Goal: Task Accomplishment & Management: Manage account settings

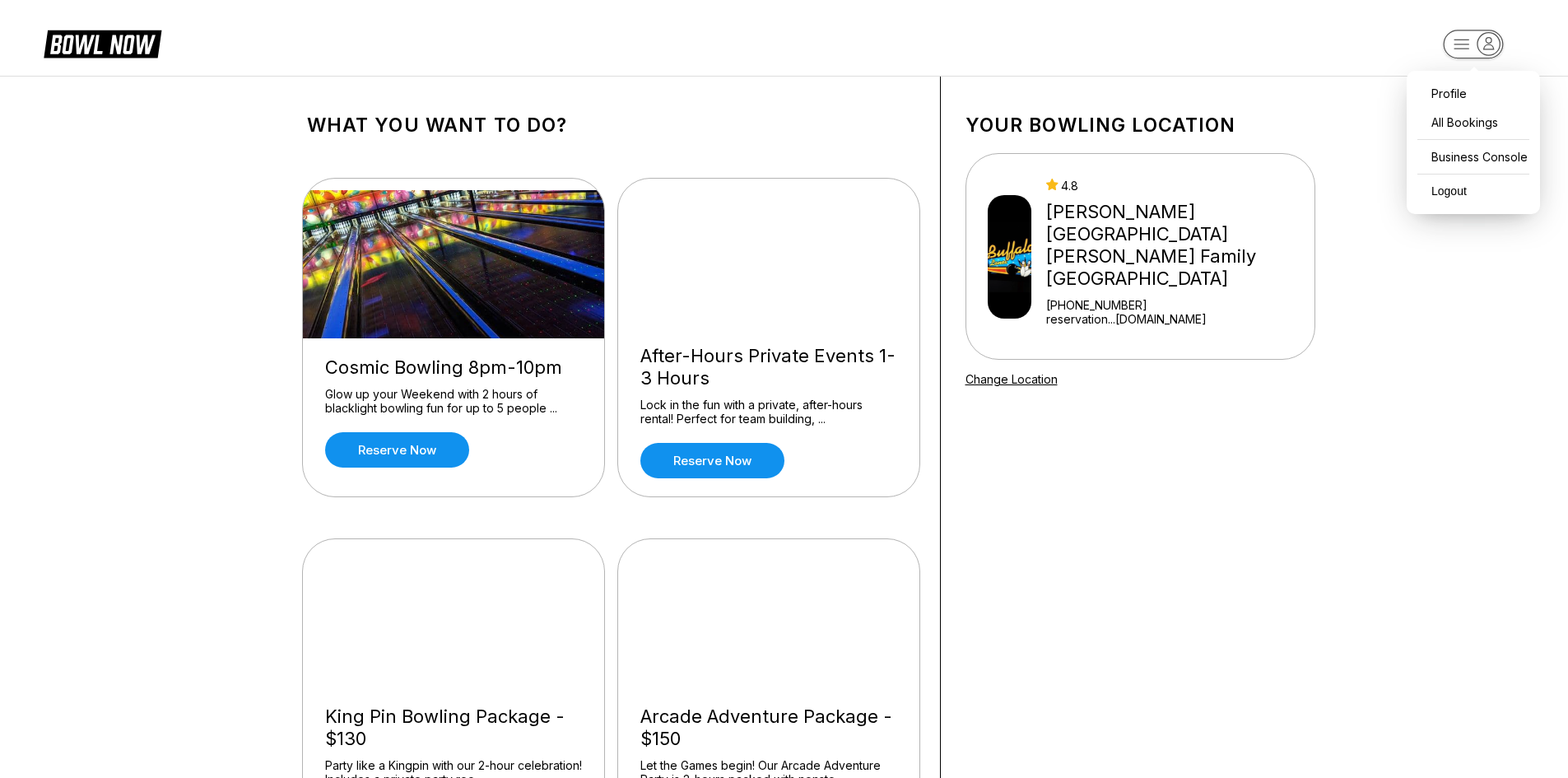
click at [1493, 38] on icon "button" at bounding box center [1489, 44] width 22 height 22
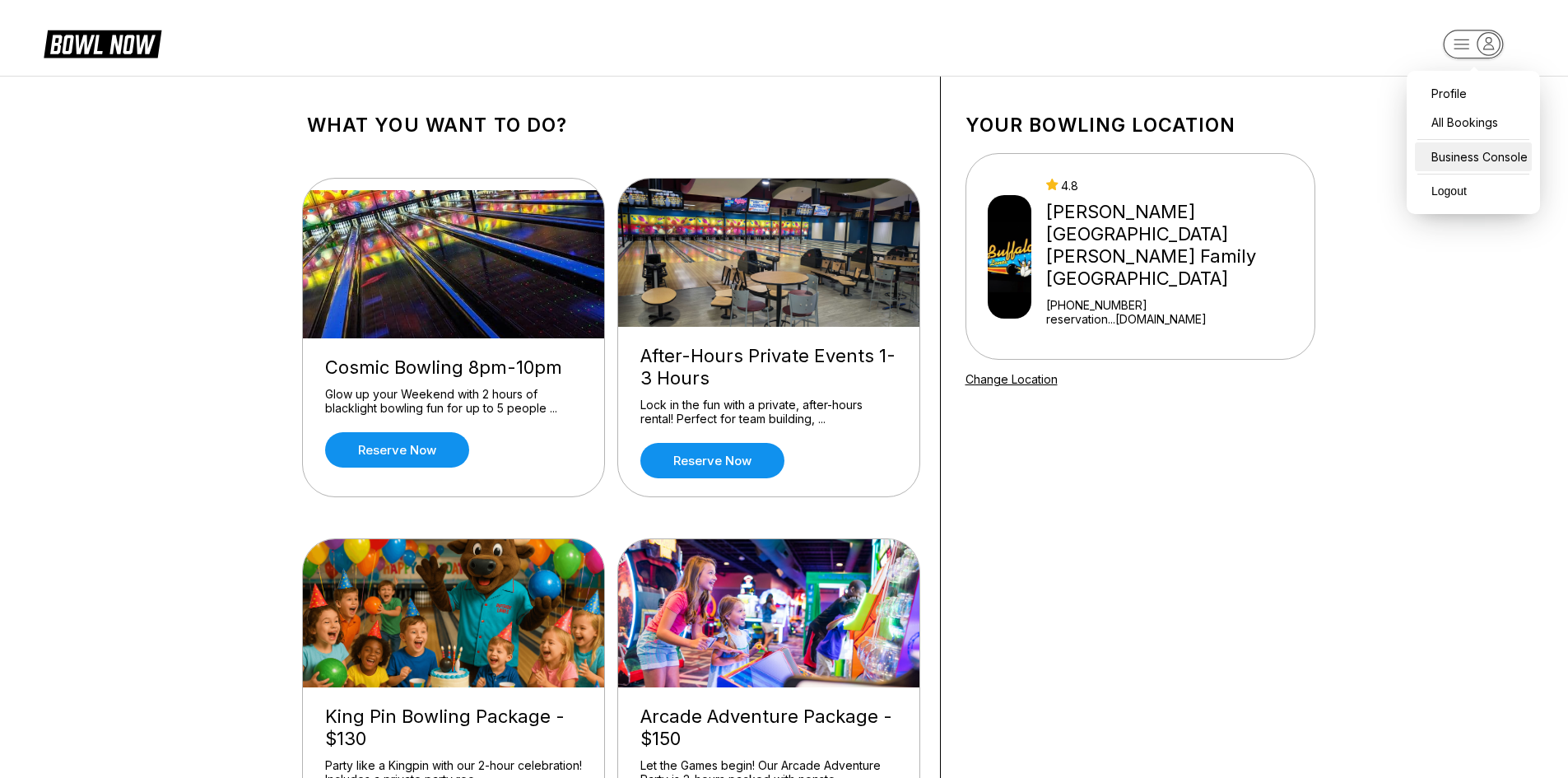
click at [1454, 160] on div "Business Console" at bounding box center [1473, 157] width 117 height 29
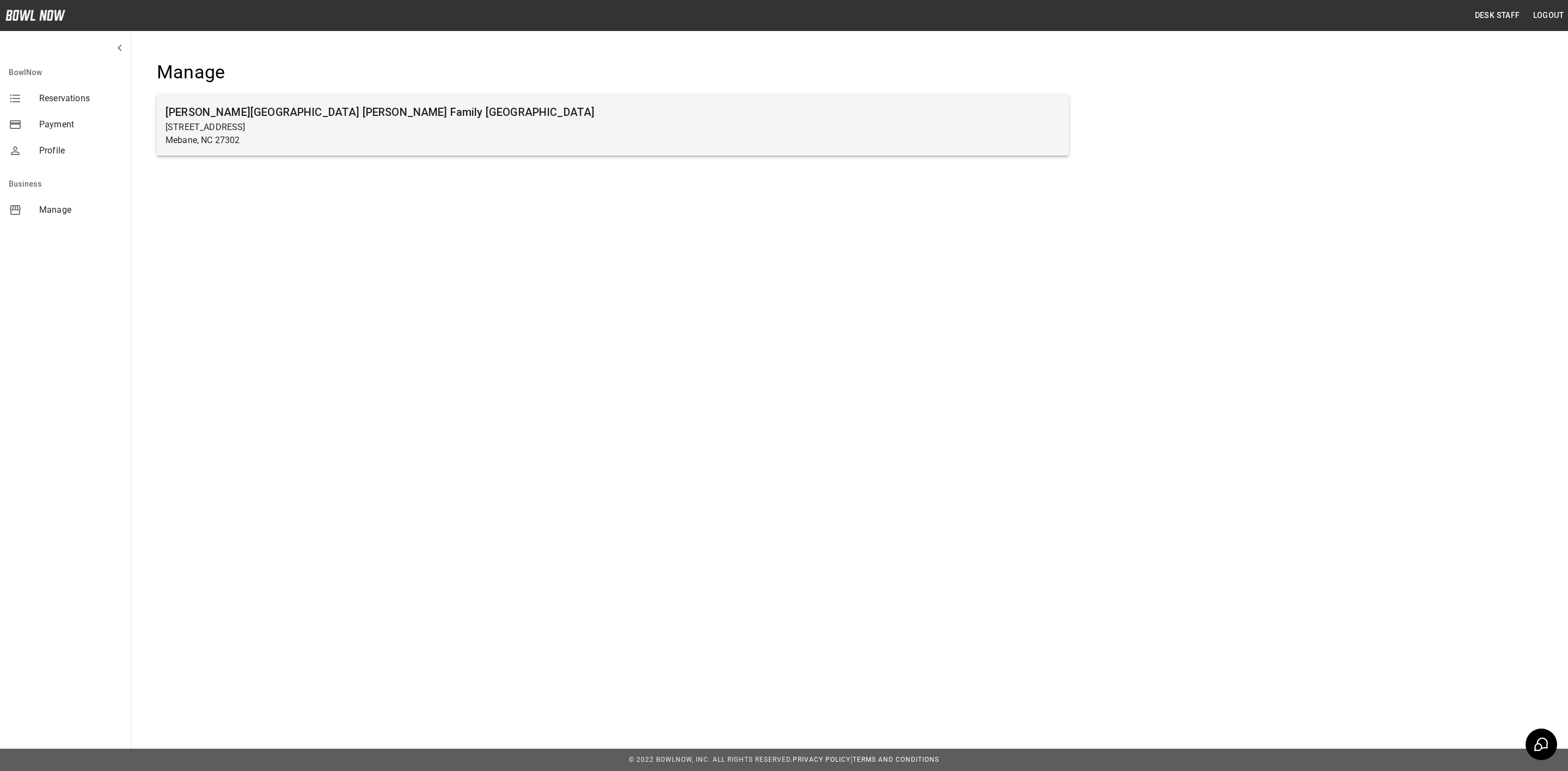
click at [383, 147] on div "[PERSON_NAME][GEOGRAPHIC_DATA] [PERSON_NAME] Family [GEOGRAPHIC_DATA] [STREET_A…" at bounding box center [613, 125] width 912 height 61
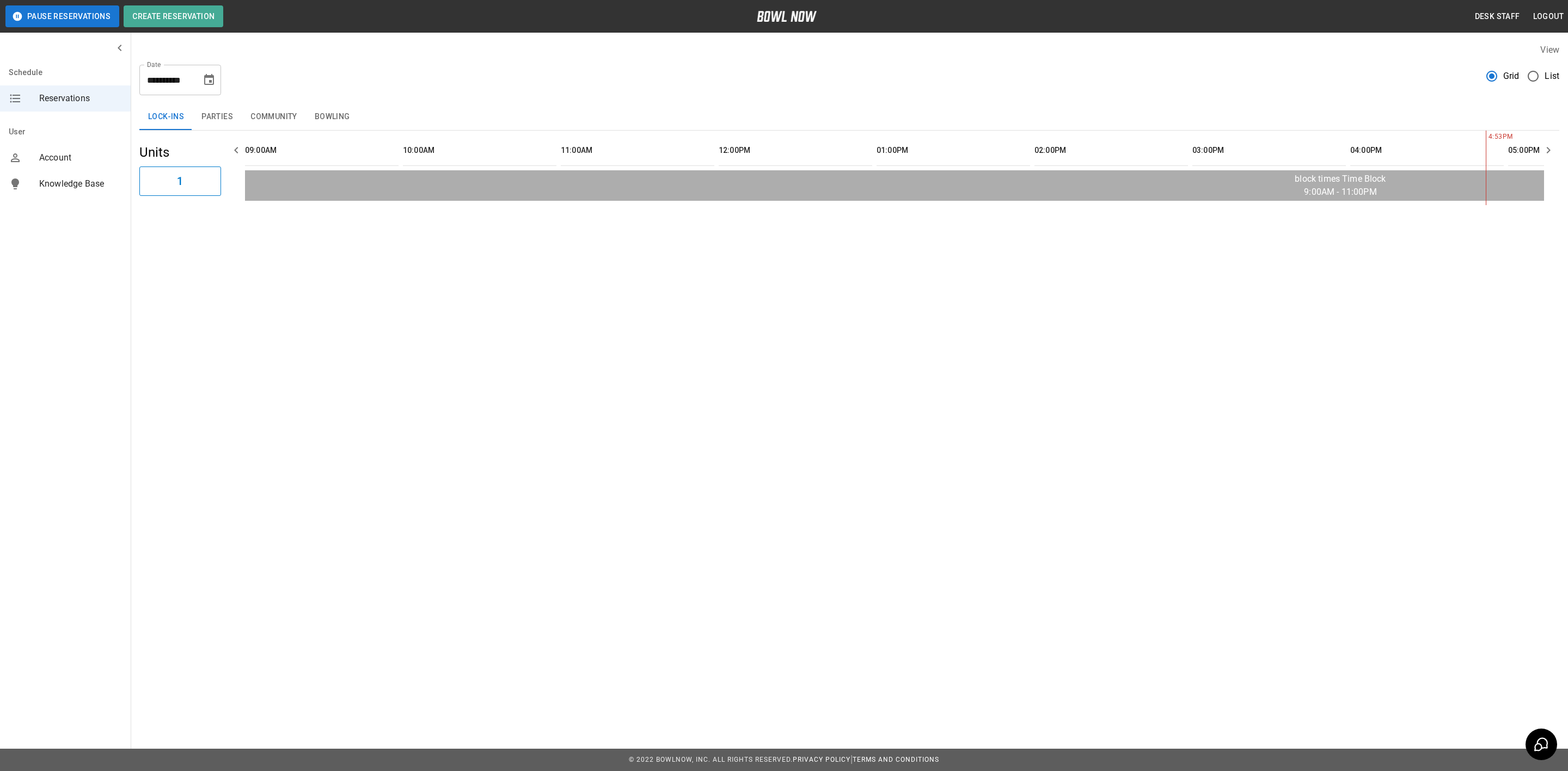
scroll to position [0, 1105]
click at [211, 74] on icon "Choose date, selected date is Oct 2, 2025" at bounding box center [209, 80] width 10 height 11
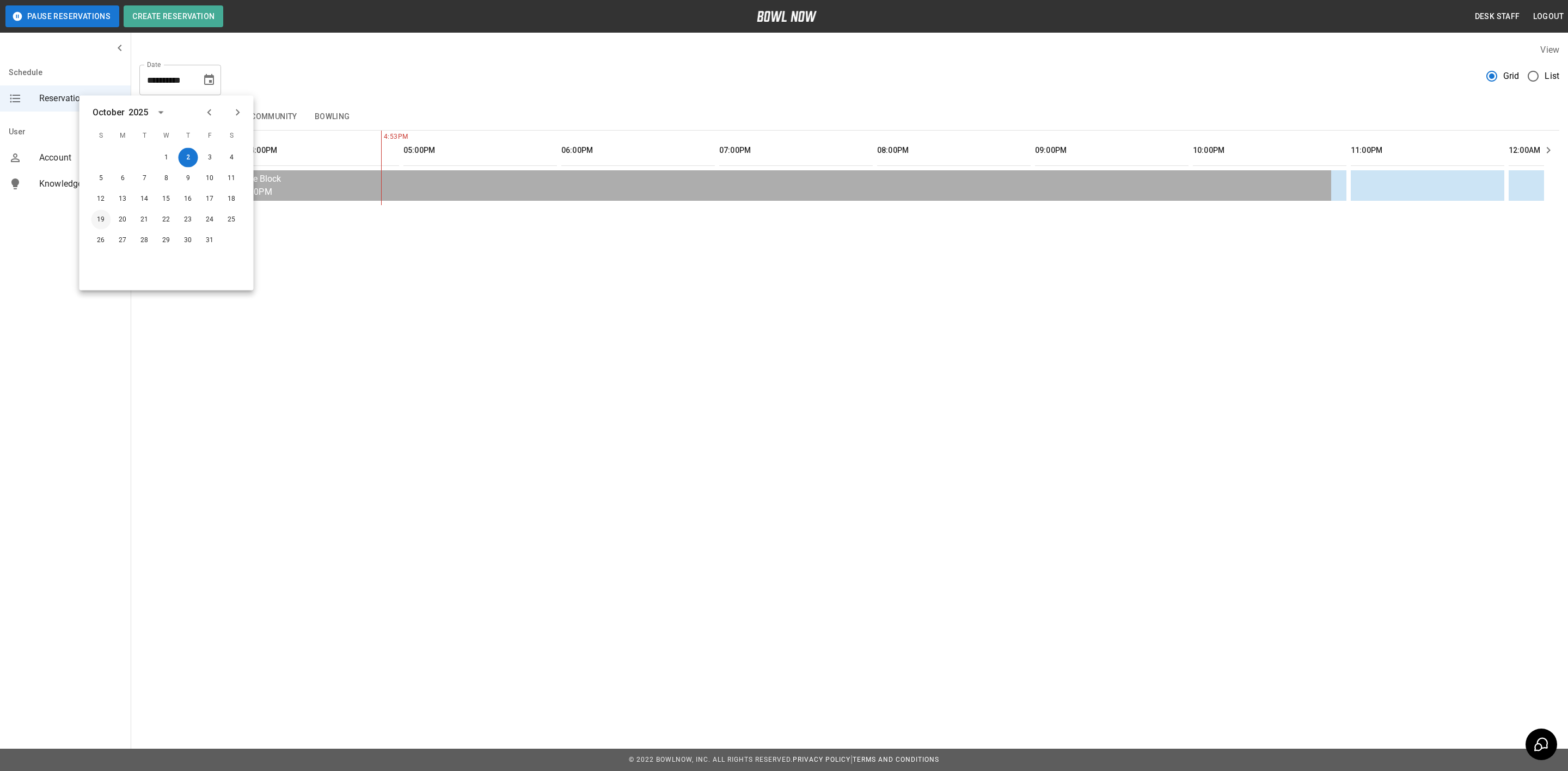
click at [94, 217] on button "19" at bounding box center [101, 220] width 19 height 19
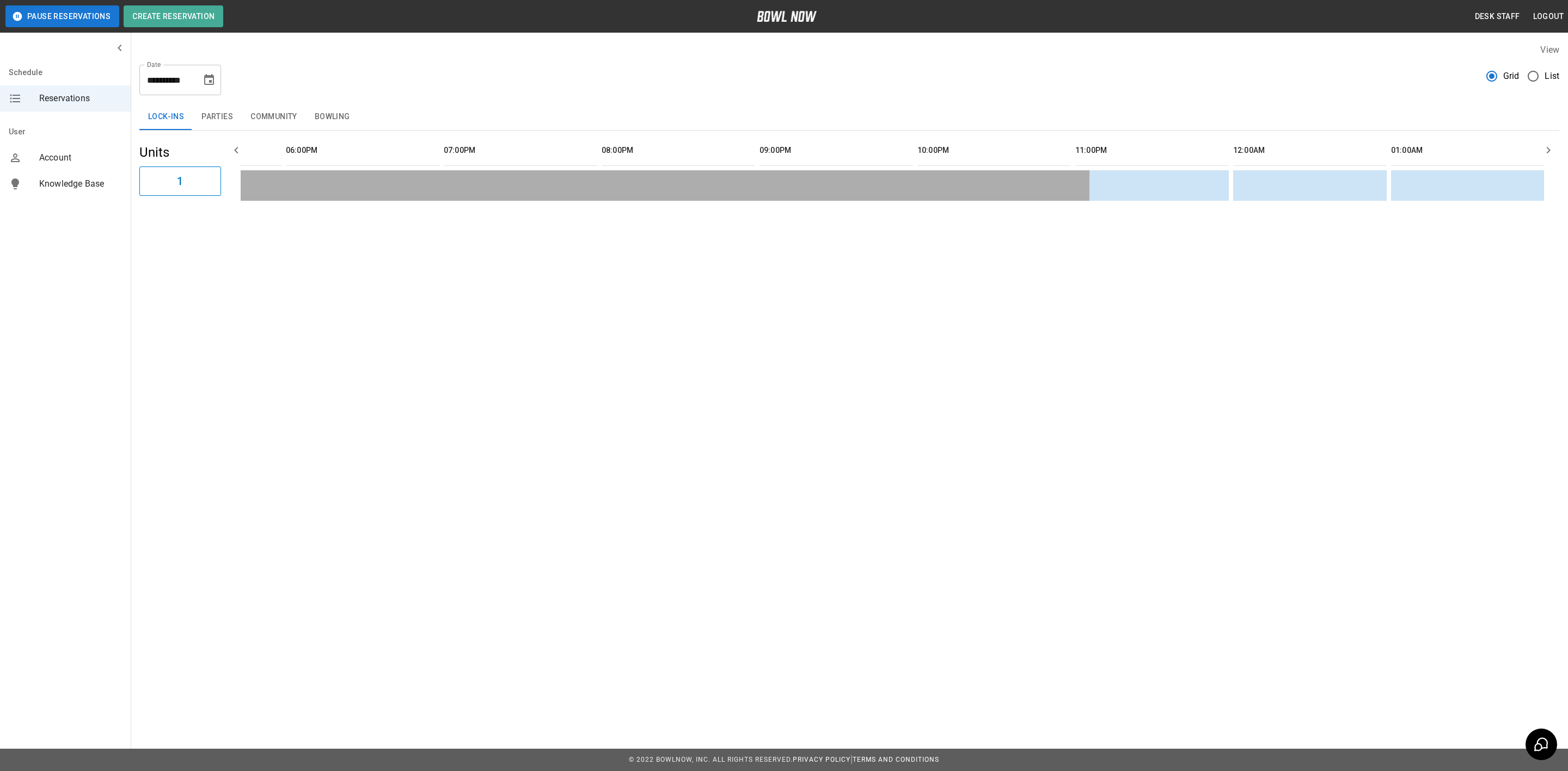
scroll to position [0, 0]
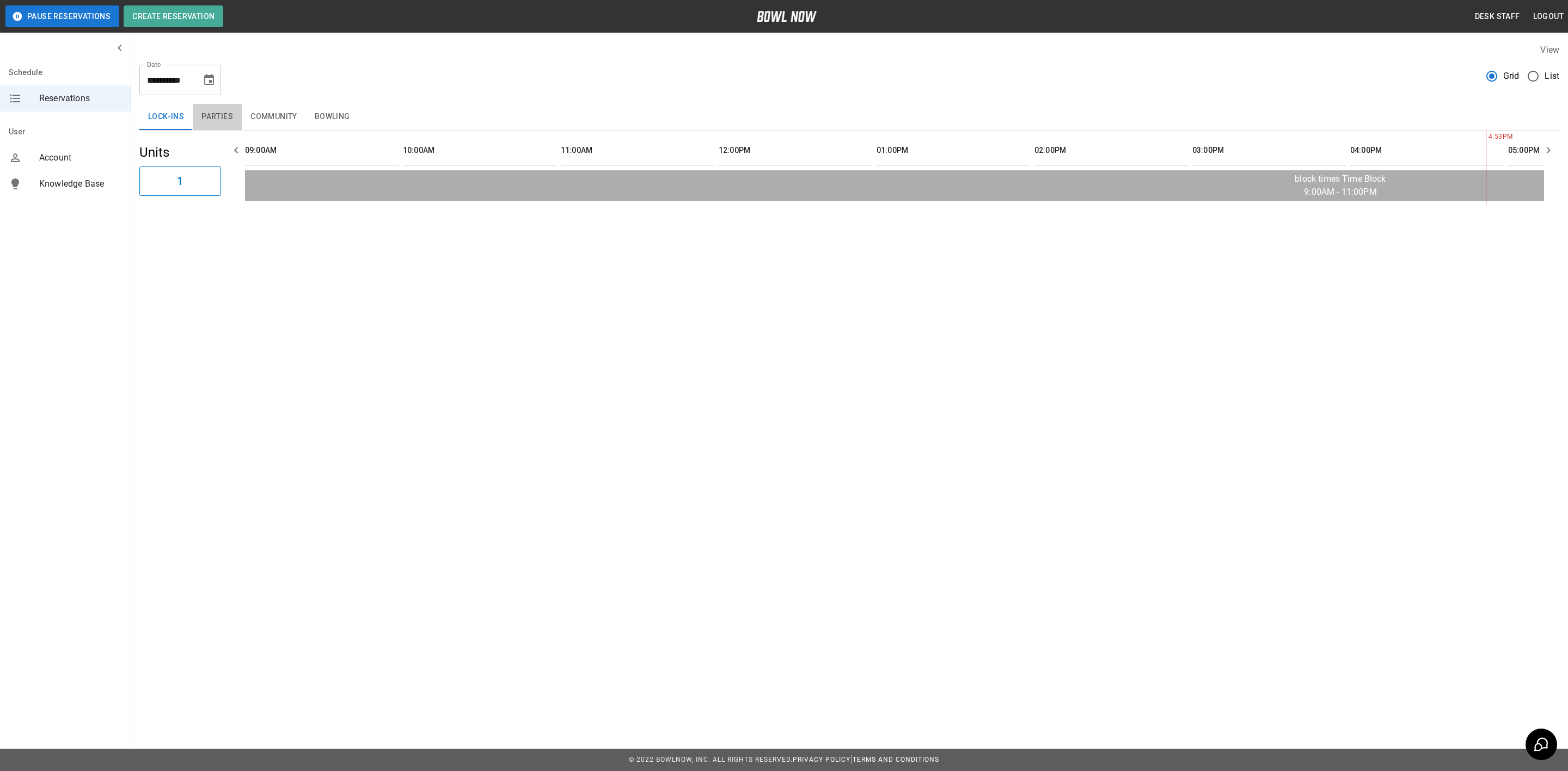
click at [223, 114] on button "Parties" at bounding box center [217, 117] width 49 height 26
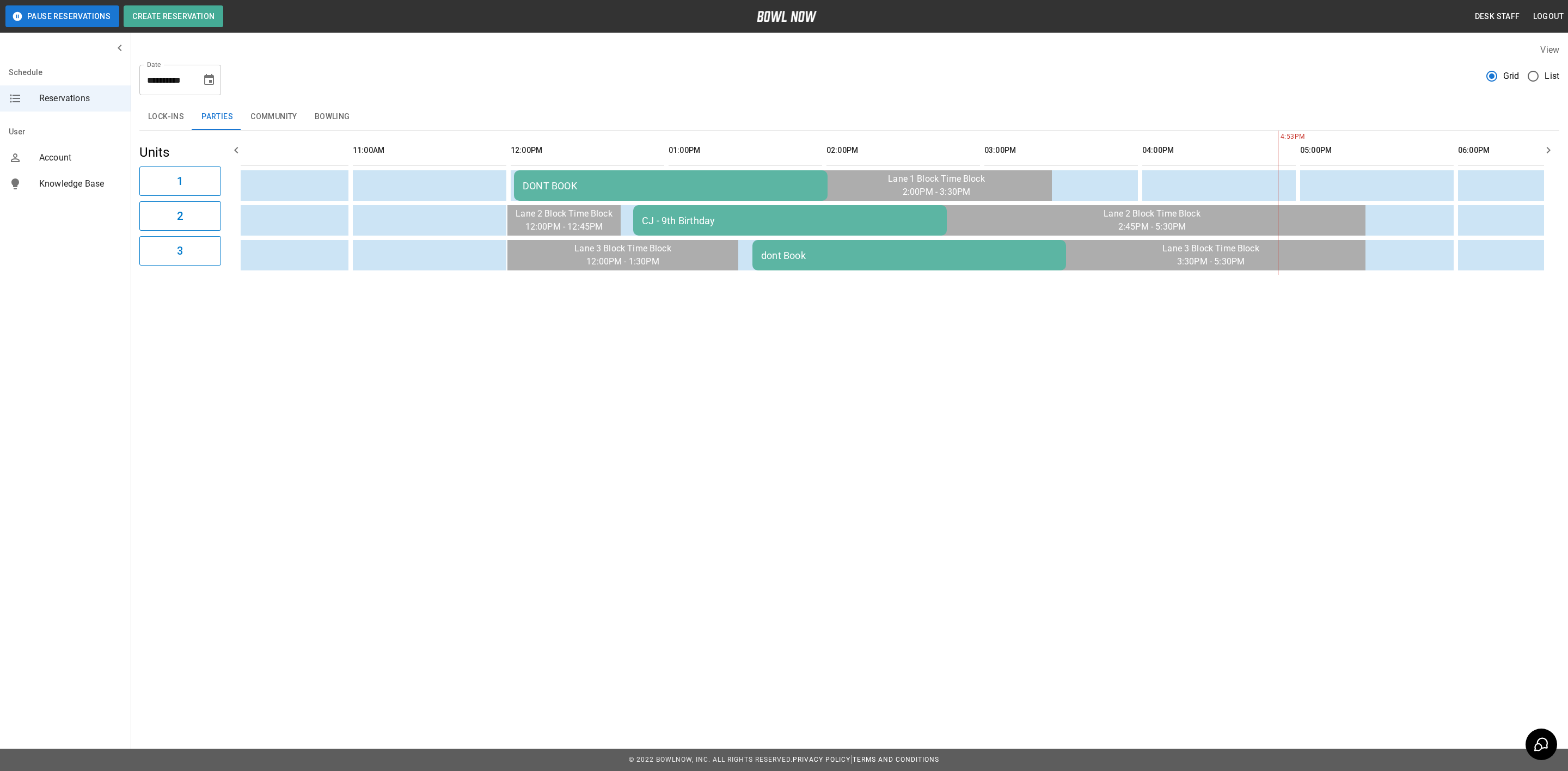
scroll to position [0, 225]
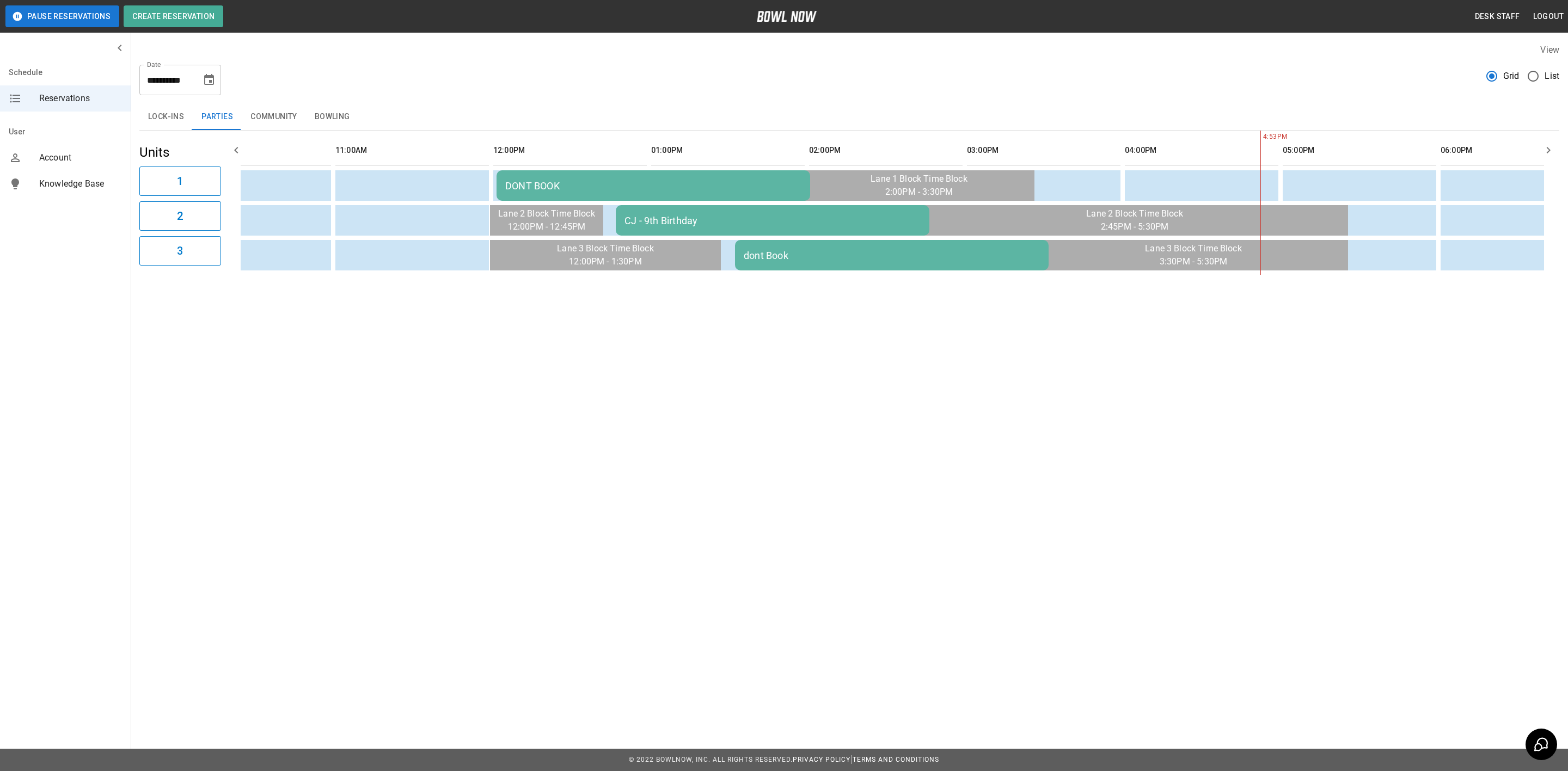
click at [772, 254] on div "dont Book" at bounding box center [892, 256] width 296 height 12
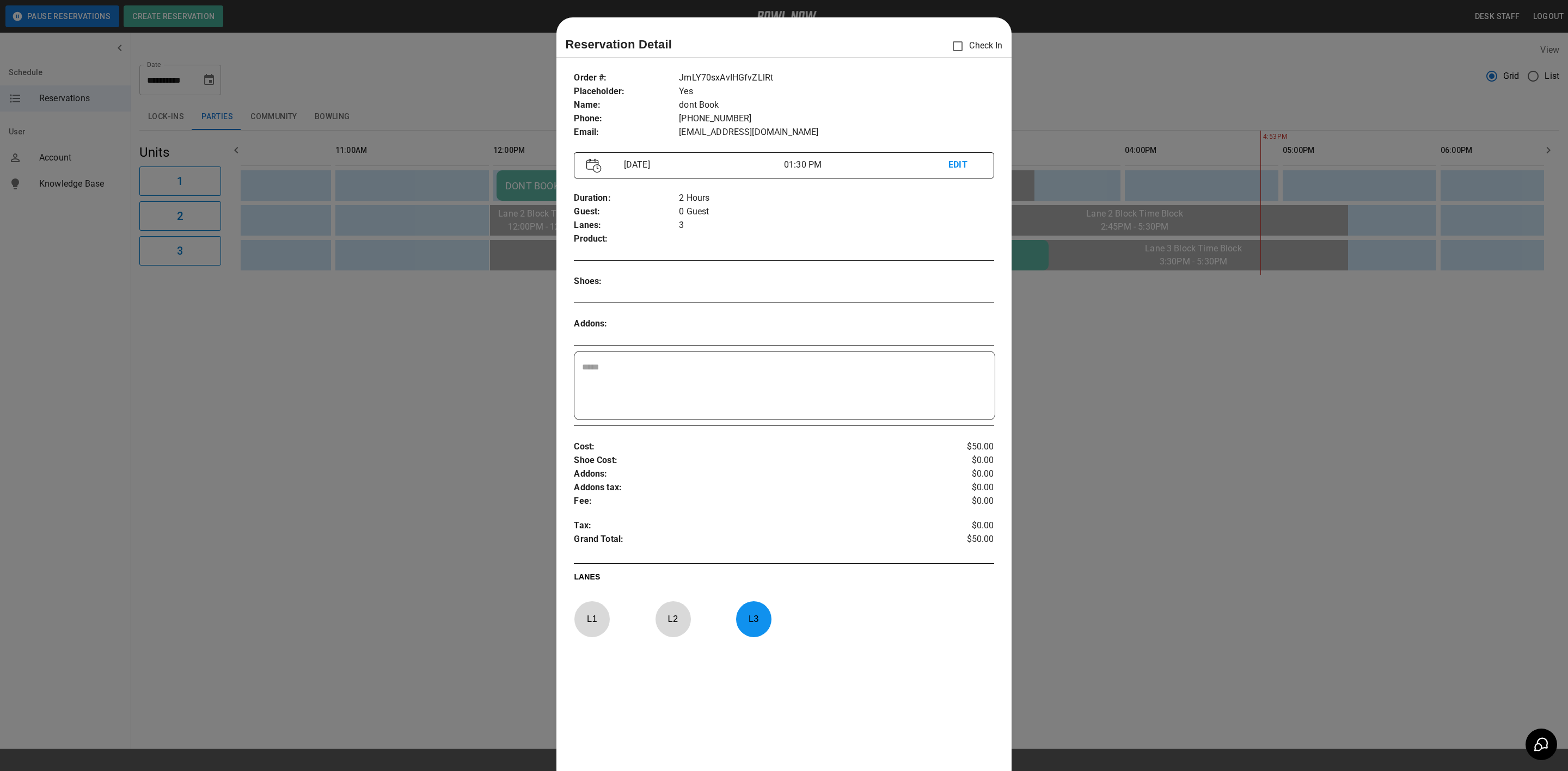
scroll to position [17, 0]
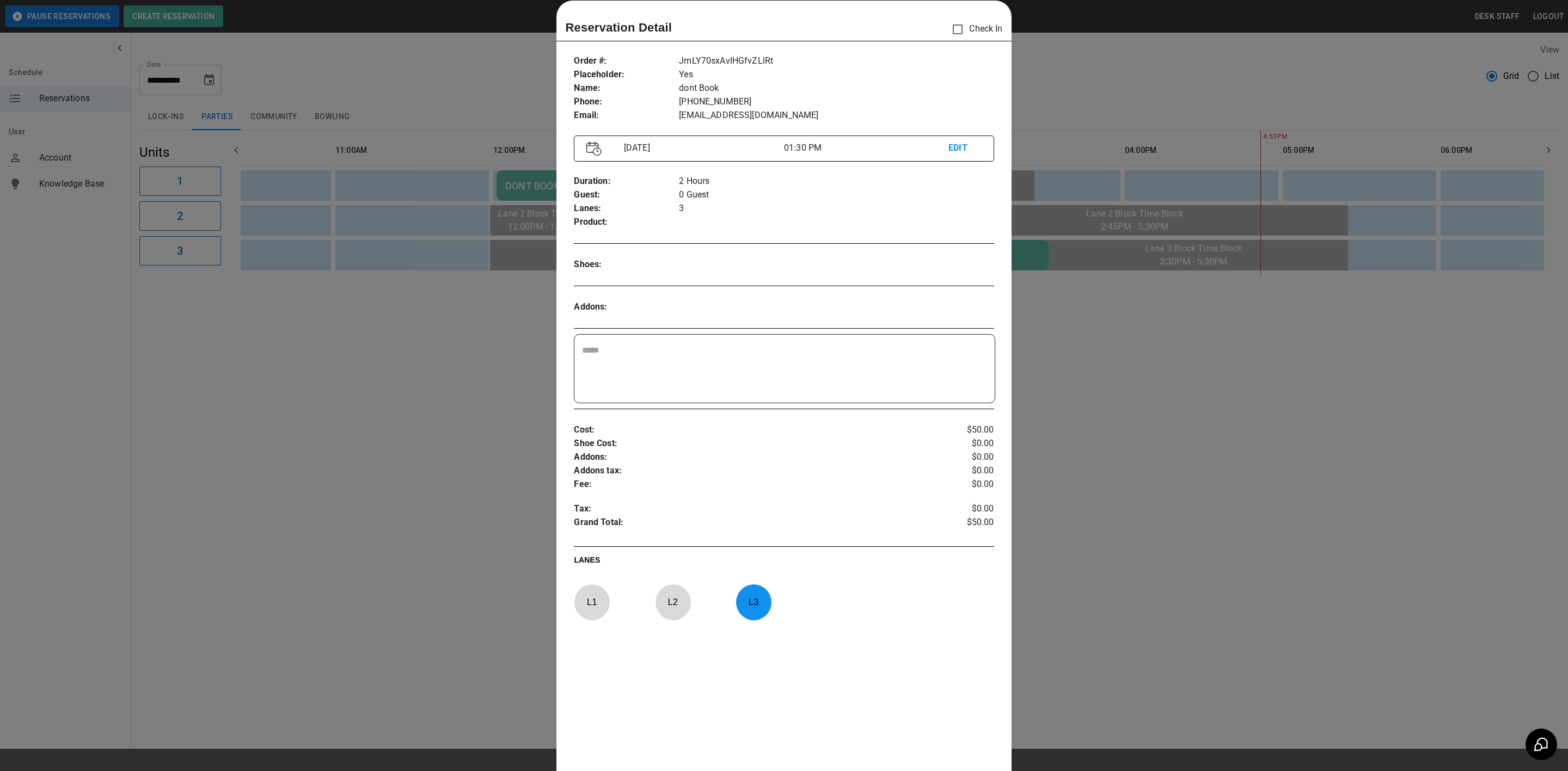
drag, startPoint x: 502, startPoint y: 317, endPoint x: 502, endPoint y: 293, distance: 24.0
click at [502, 317] on div at bounding box center [784, 385] width 1568 height 771
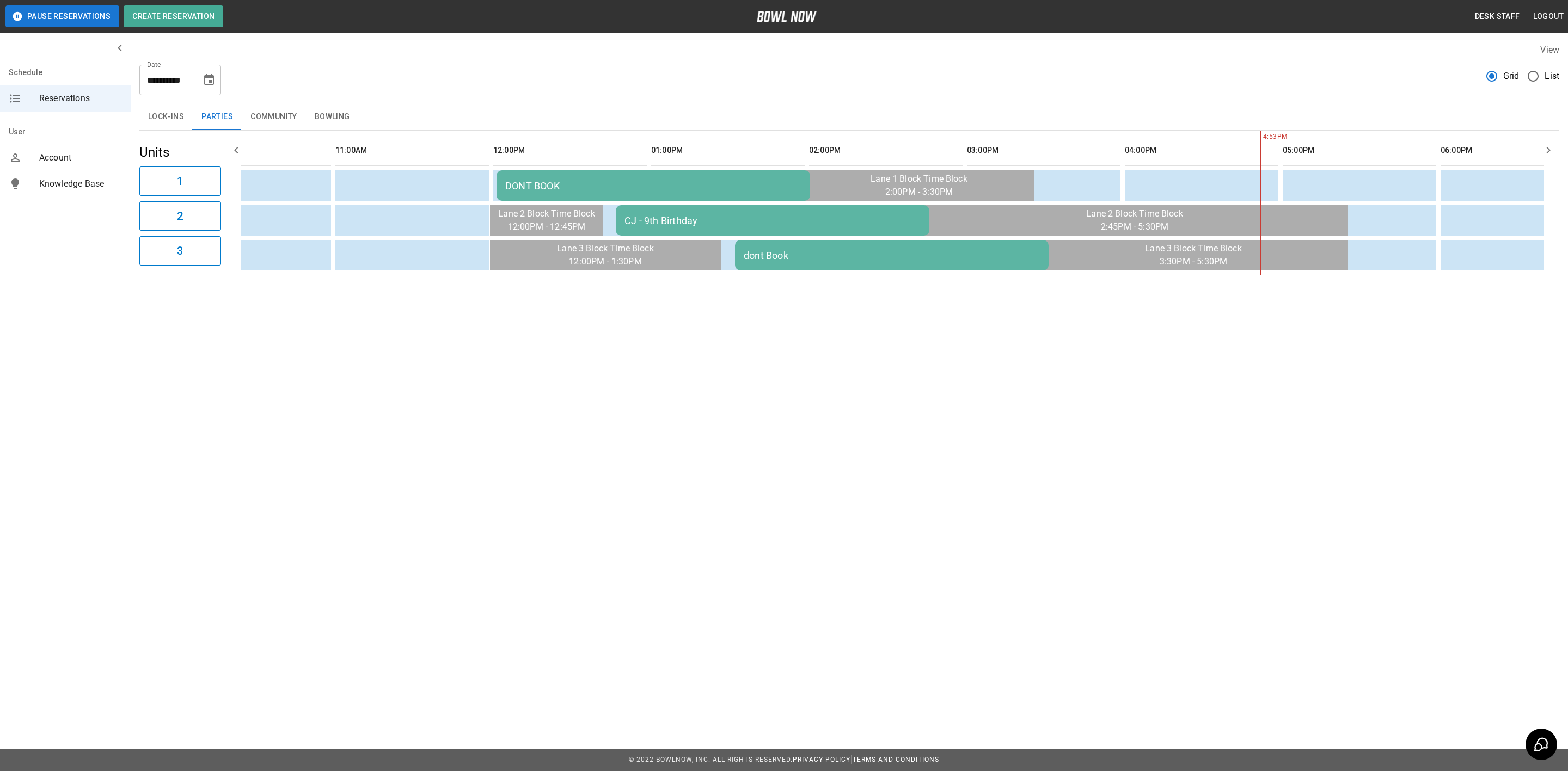
click at [531, 183] on div "DONT BOOK" at bounding box center [653, 186] width 296 height 12
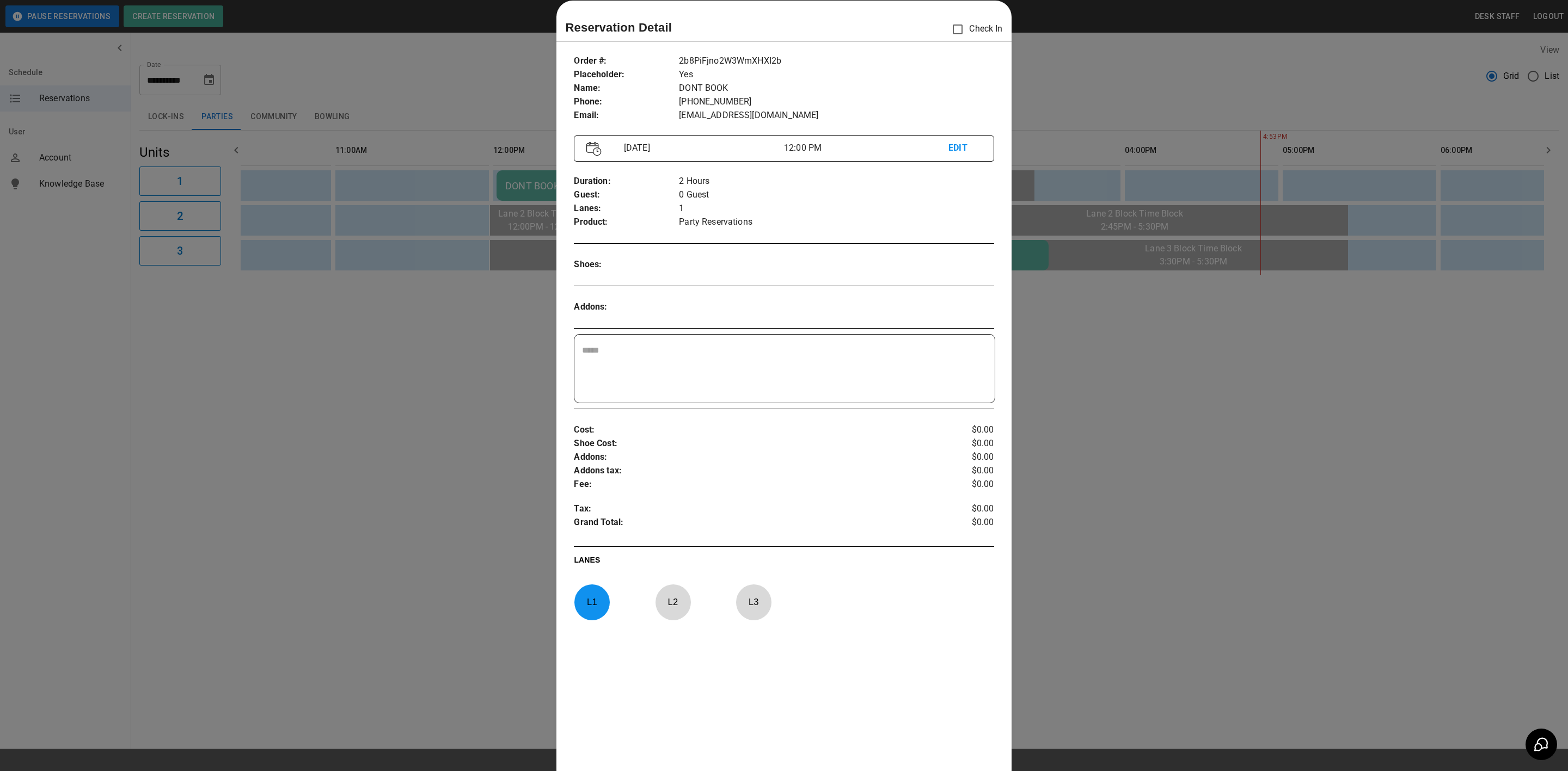
click at [488, 288] on div at bounding box center [784, 385] width 1568 height 771
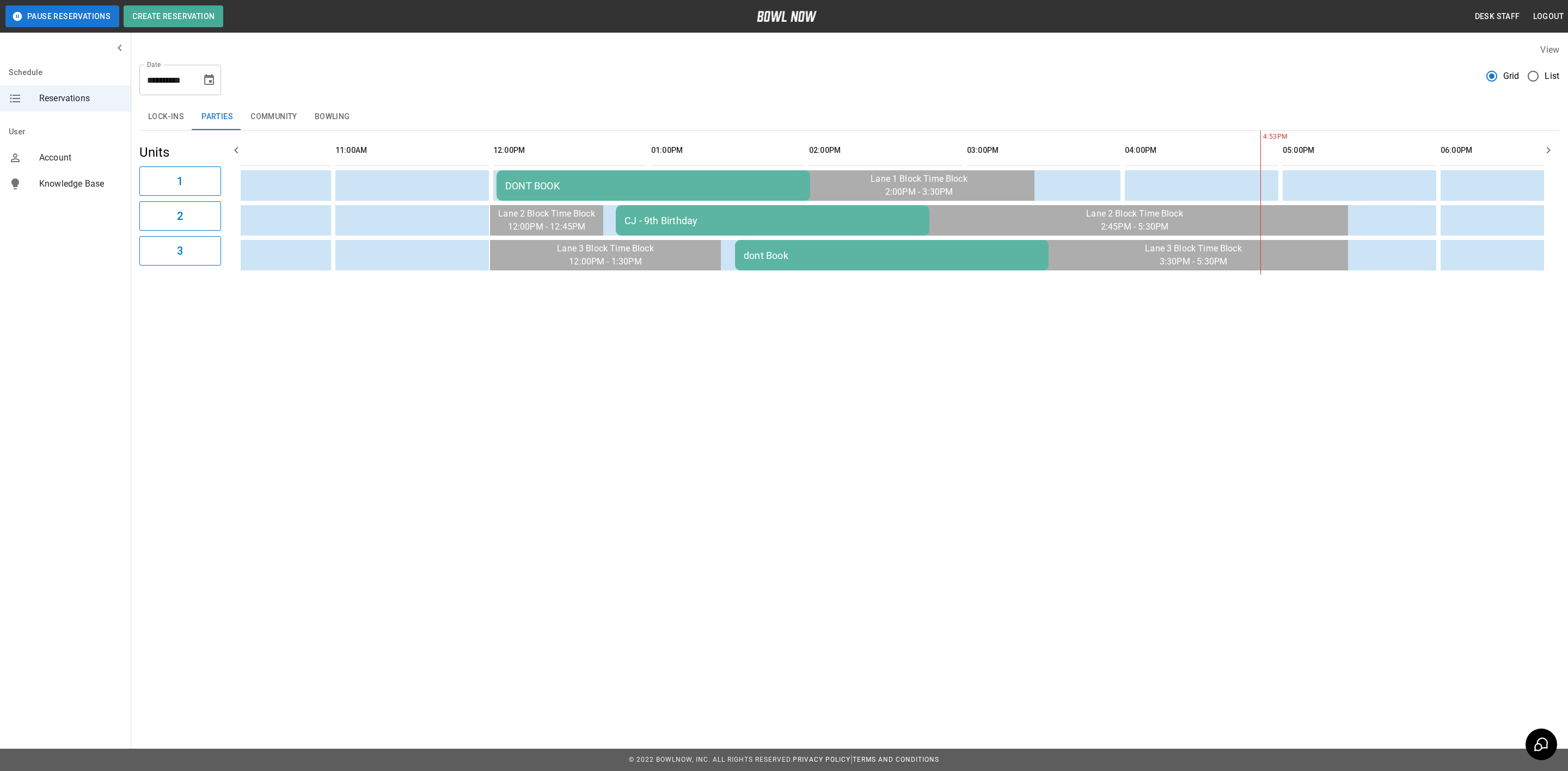
click at [172, 116] on button "Lock-ins" at bounding box center [166, 117] width 54 height 26
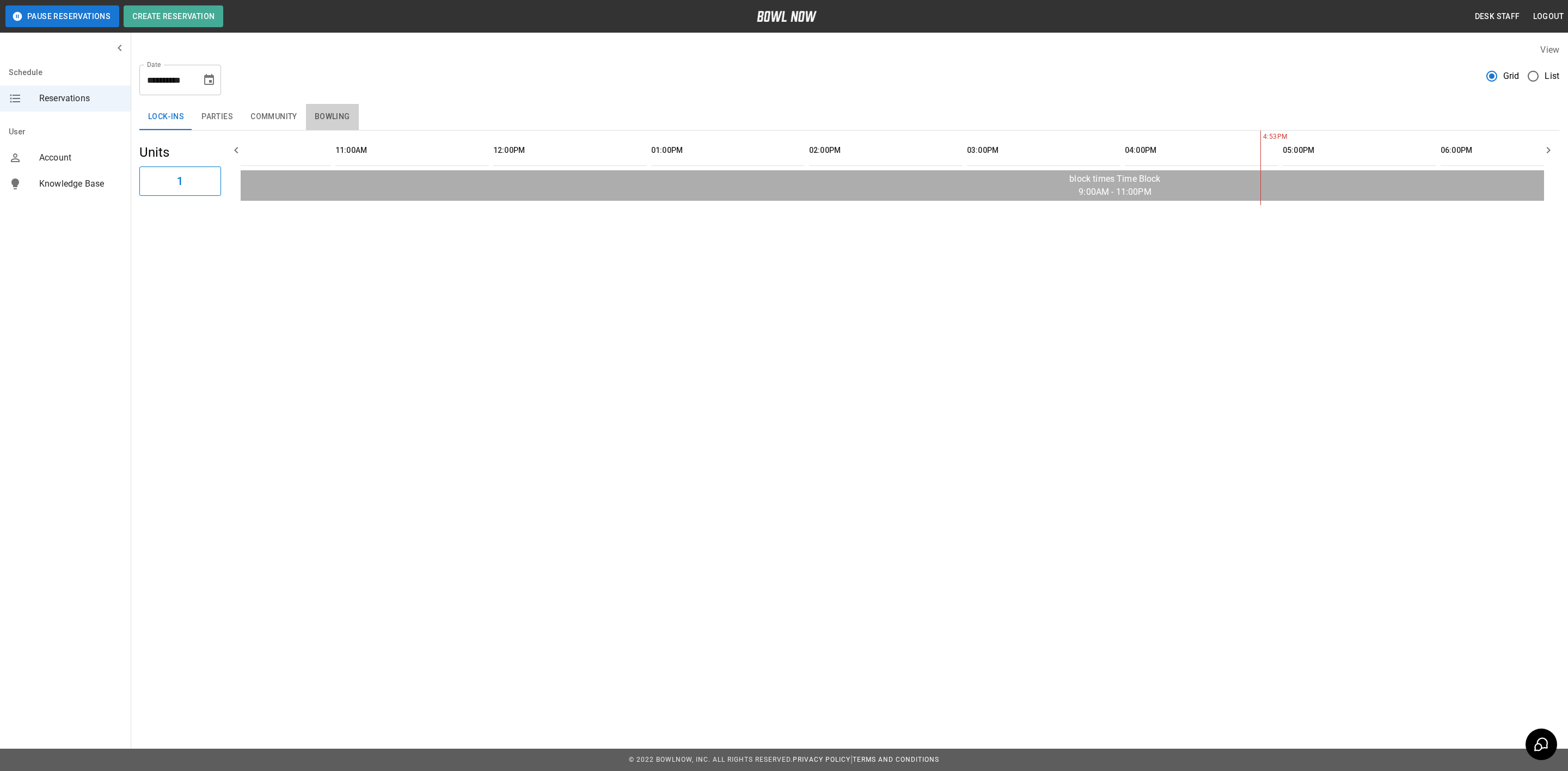
click at [309, 113] on button "Bowling" at bounding box center [332, 117] width 53 height 26
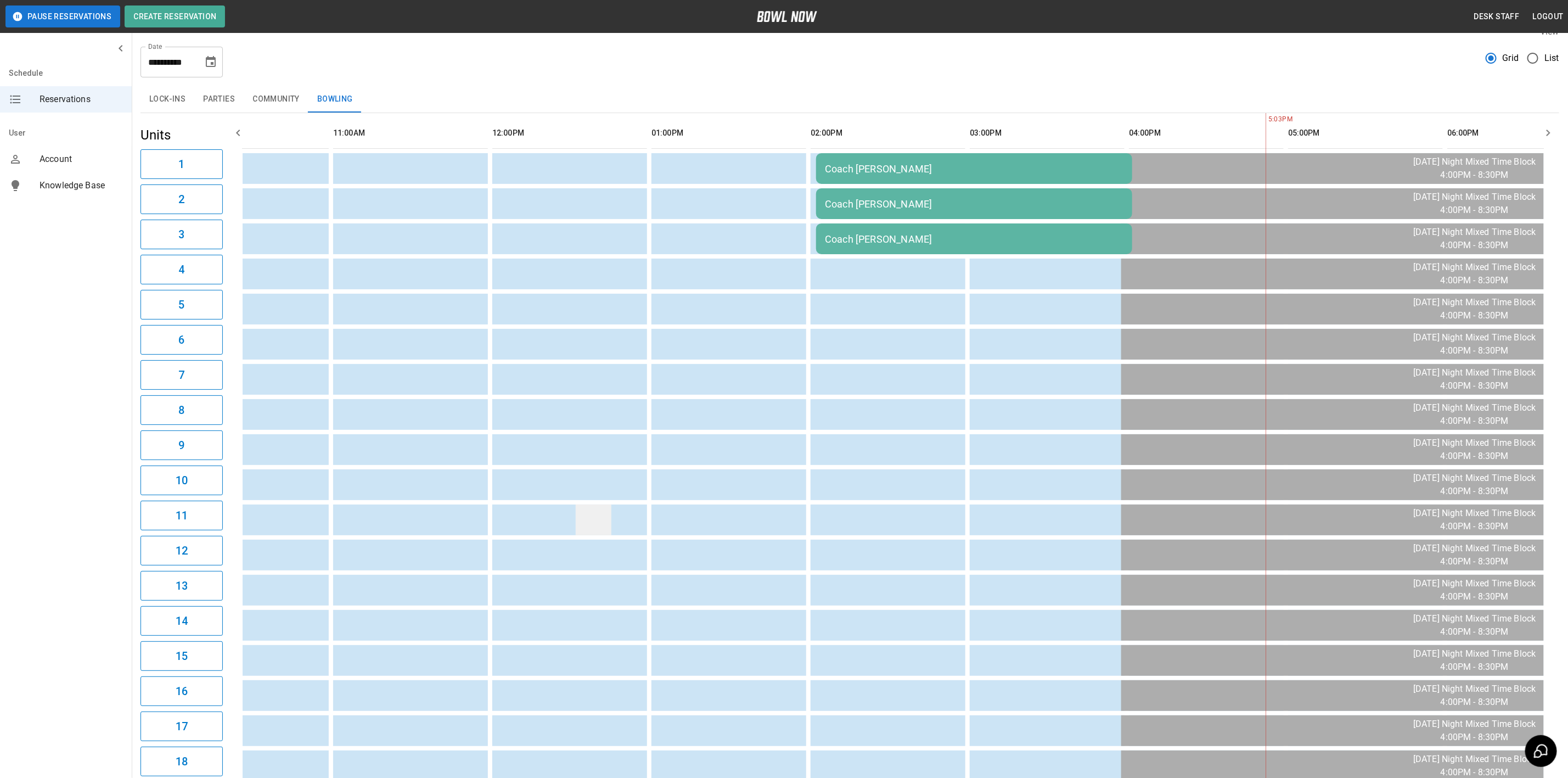
scroll to position [0, 228]
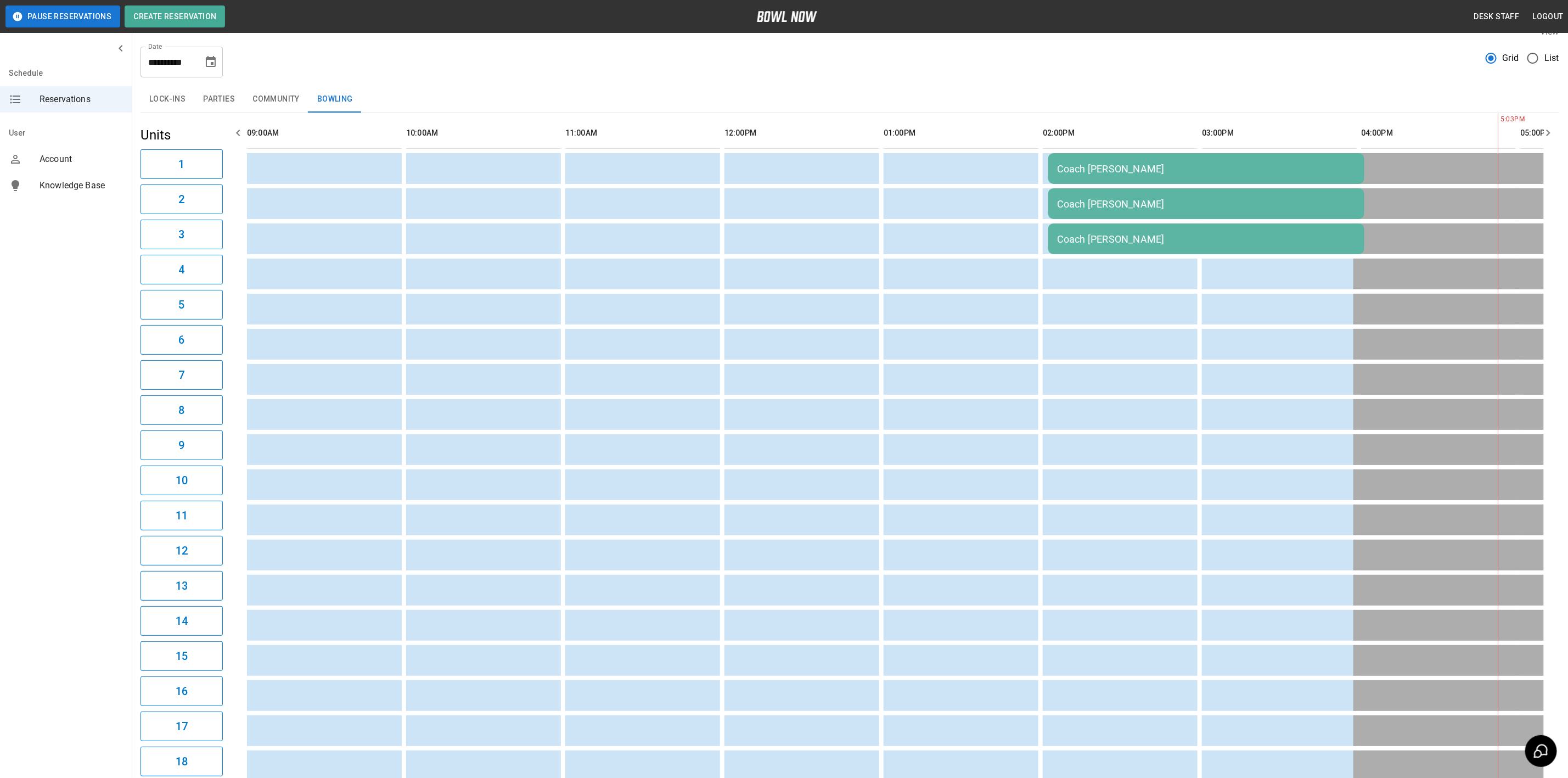
click at [206, 66] on icon "Choose date, selected date is Oct 19, 2025" at bounding box center [210, 61] width 10 height 11
click at [190, 139] on button "2" at bounding box center [190, 141] width 20 height 20
type input "**********"
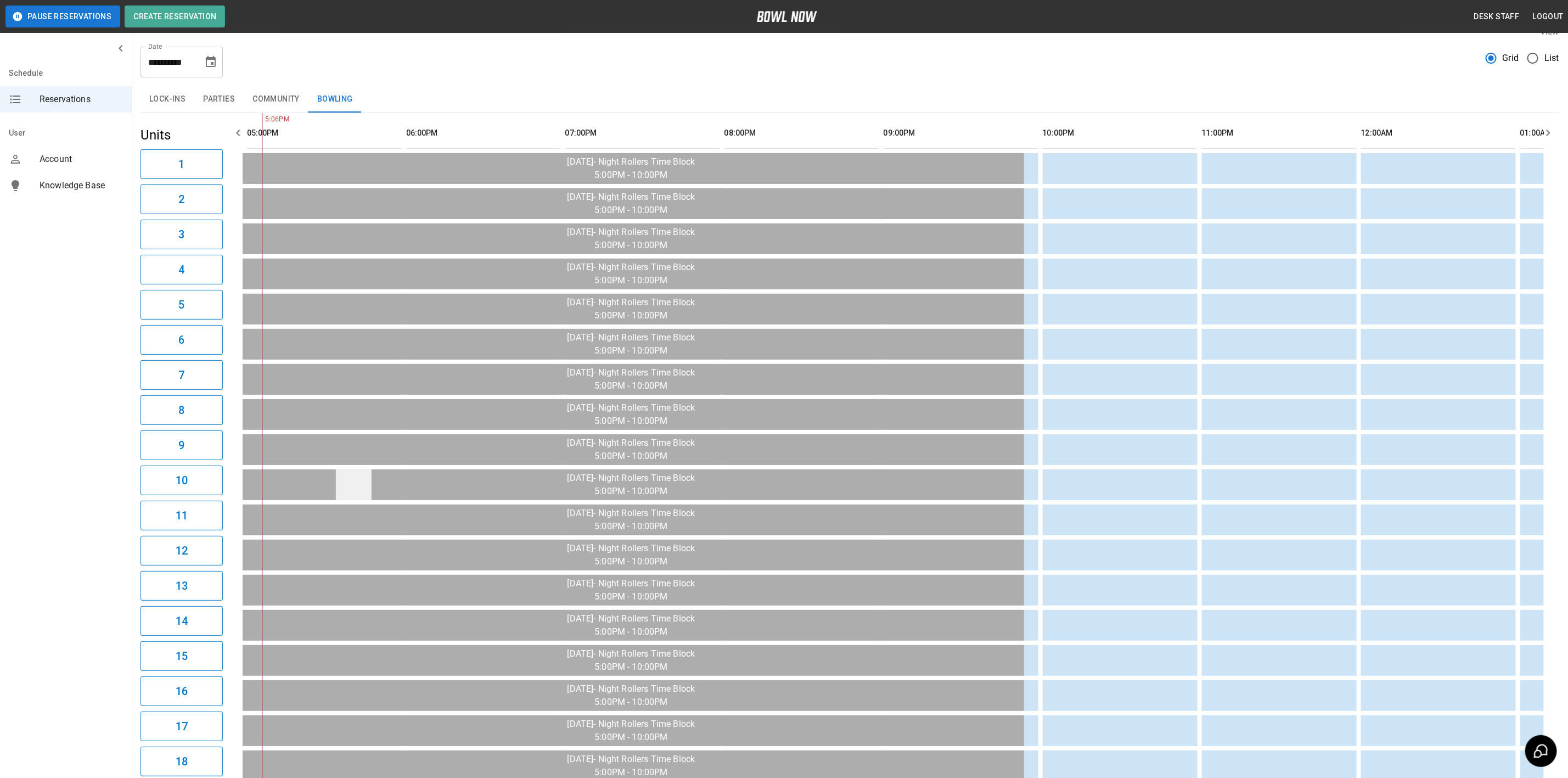
click at [338, 485] on td "sticky table" at bounding box center [353, 485] width 36 height 31
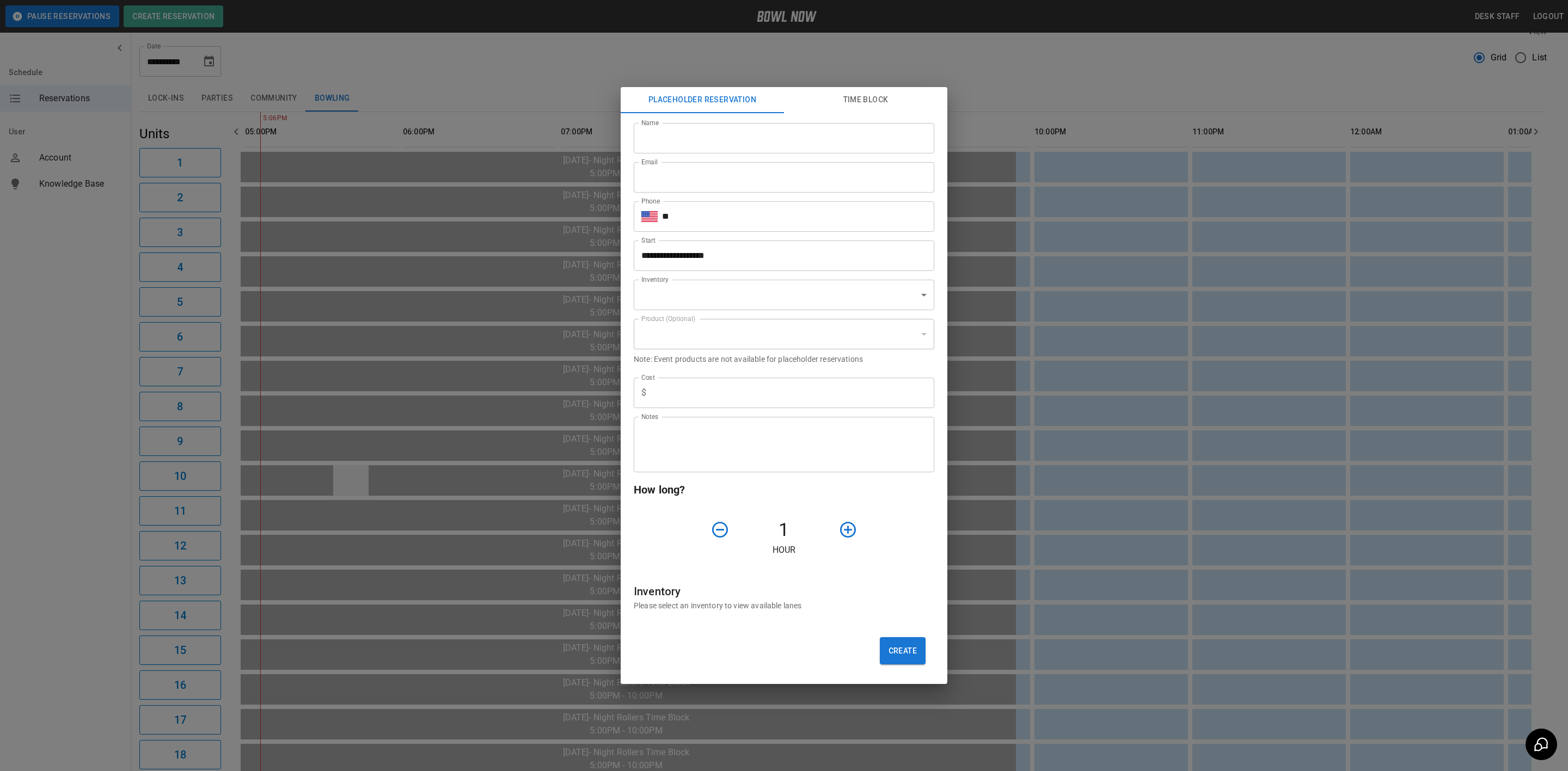
type input "**********"
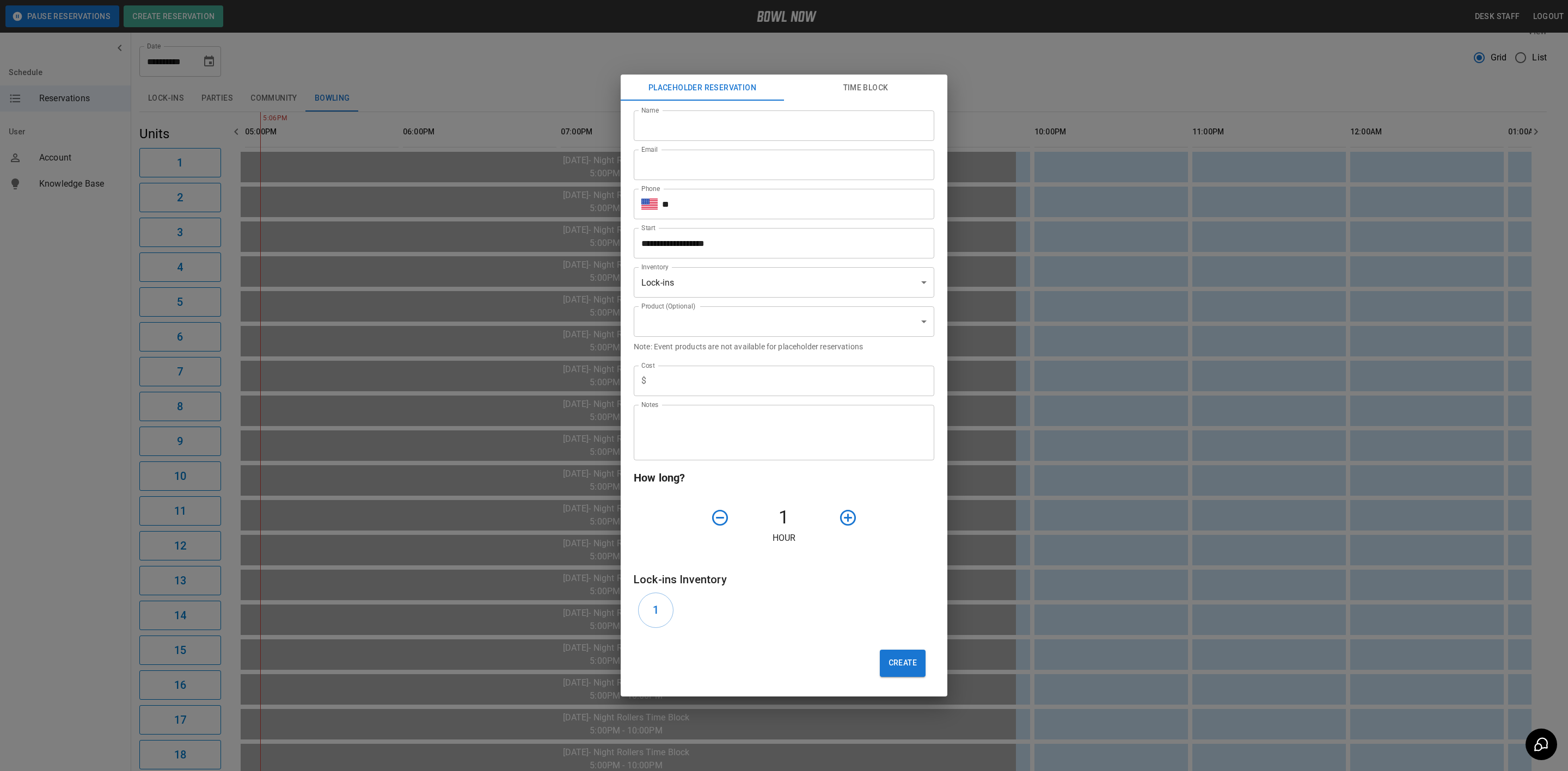
click at [491, 481] on div "**********" at bounding box center [784, 385] width 1568 height 771
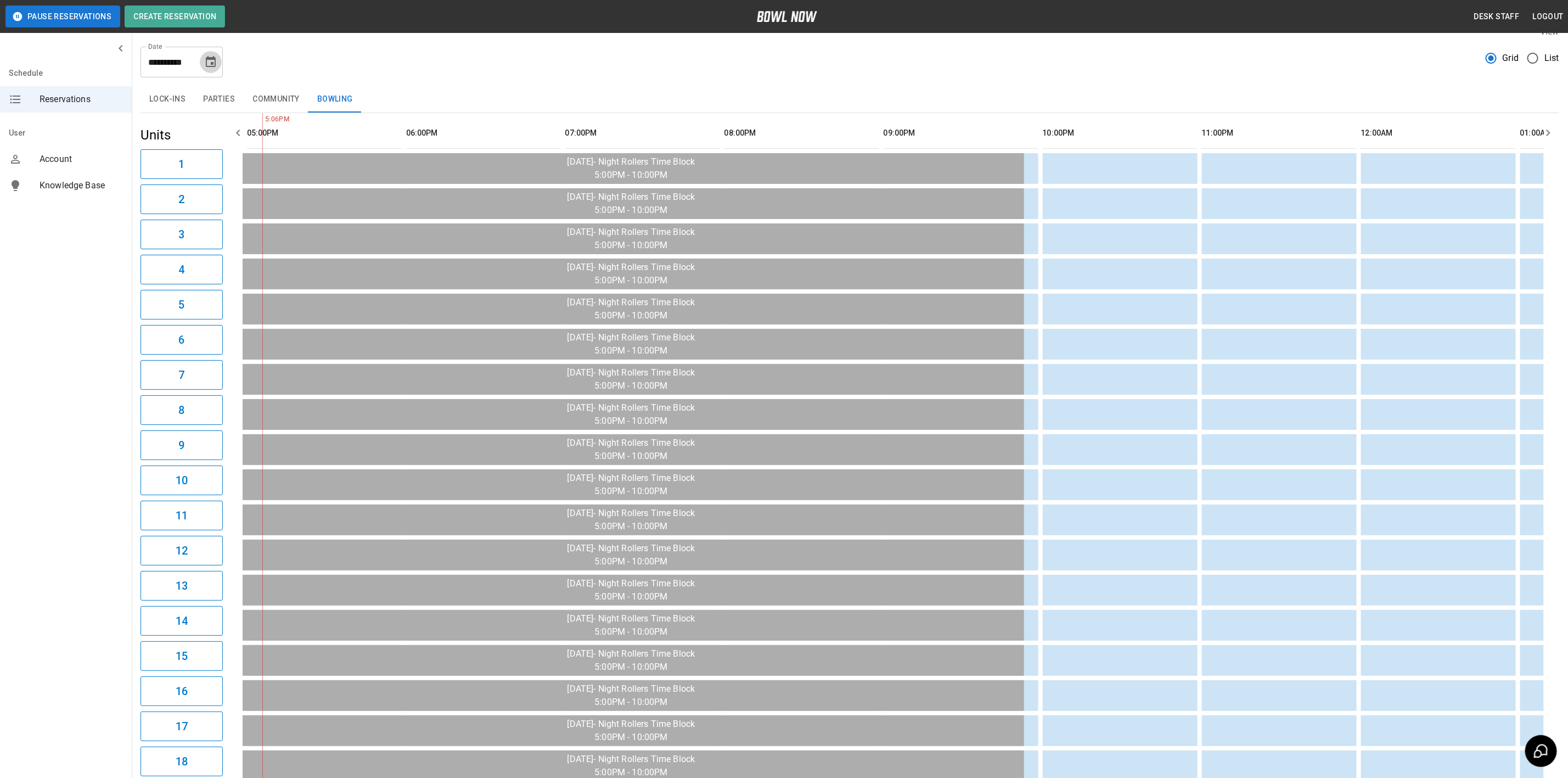
click at [208, 68] on button "Choose date, selected date is Oct 2, 2025" at bounding box center [211, 62] width 22 height 22
click at [234, 141] on button "4" at bounding box center [234, 141] width 20 height 20
type input "**********"
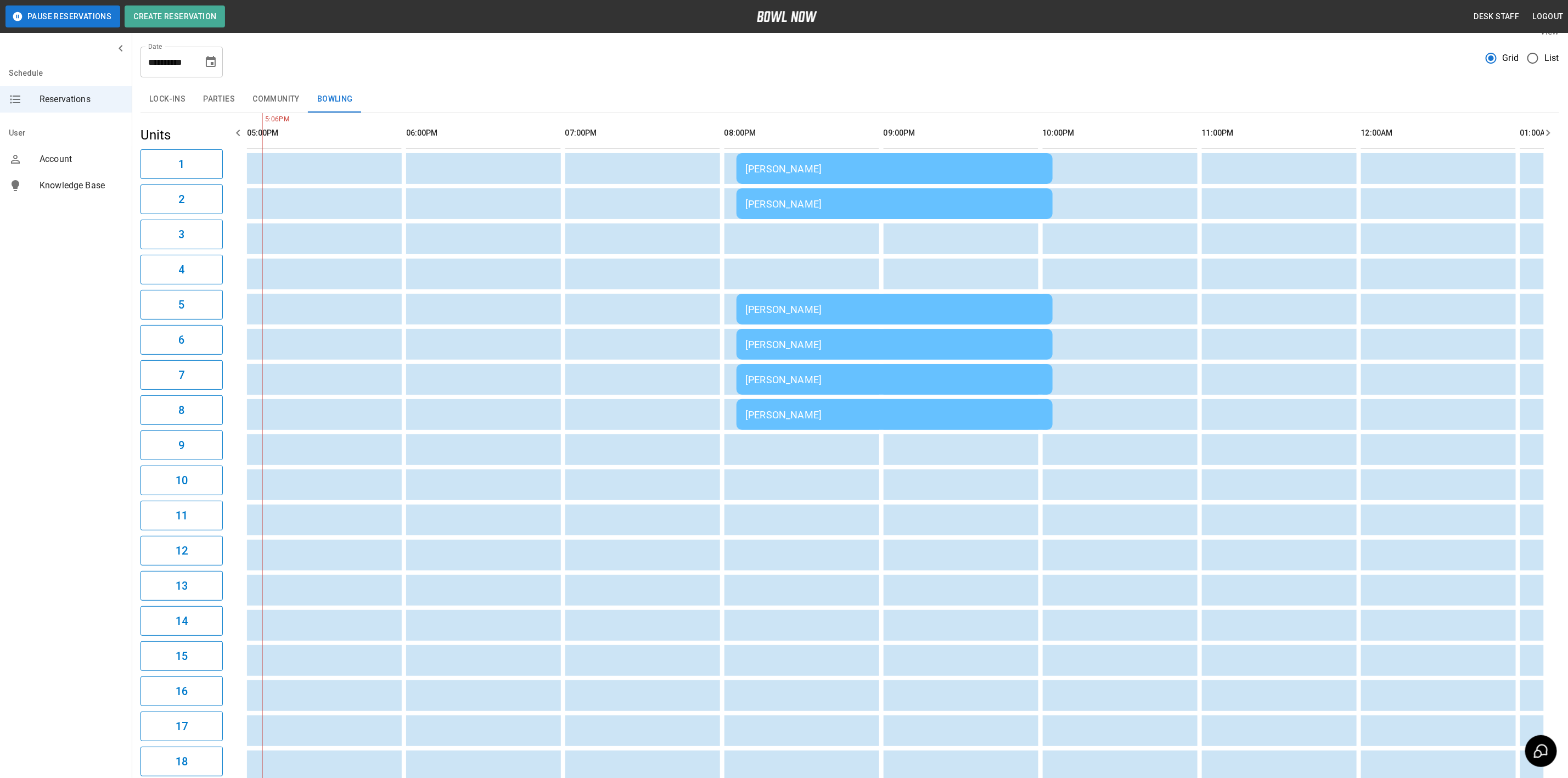
click at [233, 97] on button "Parties" at bounding box center [219, 99] width 49 height 26
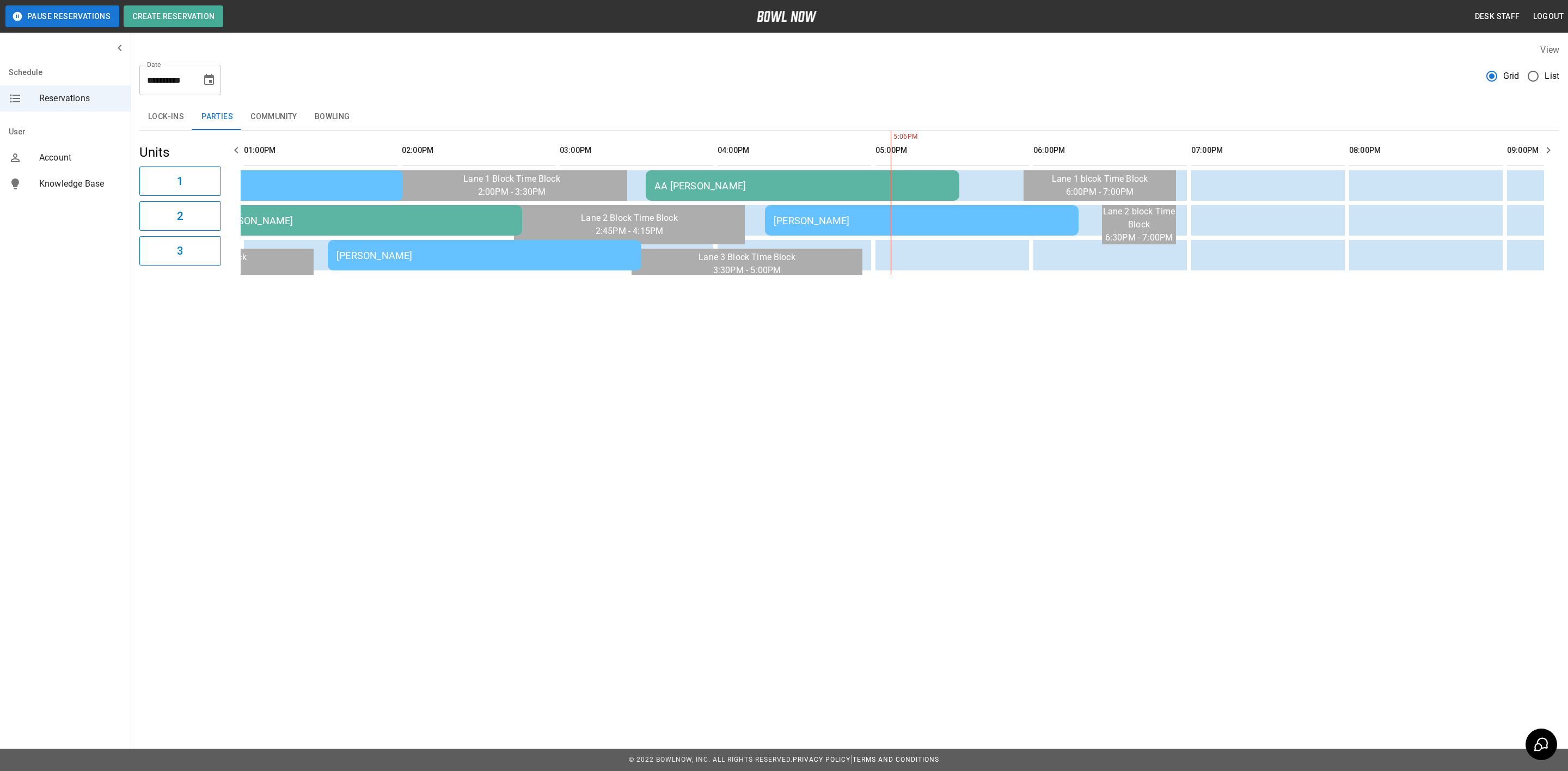
click at [813, 184] on div "AA [PERSON_NAME]" at bounding box center [802, 186] width 296 height 12
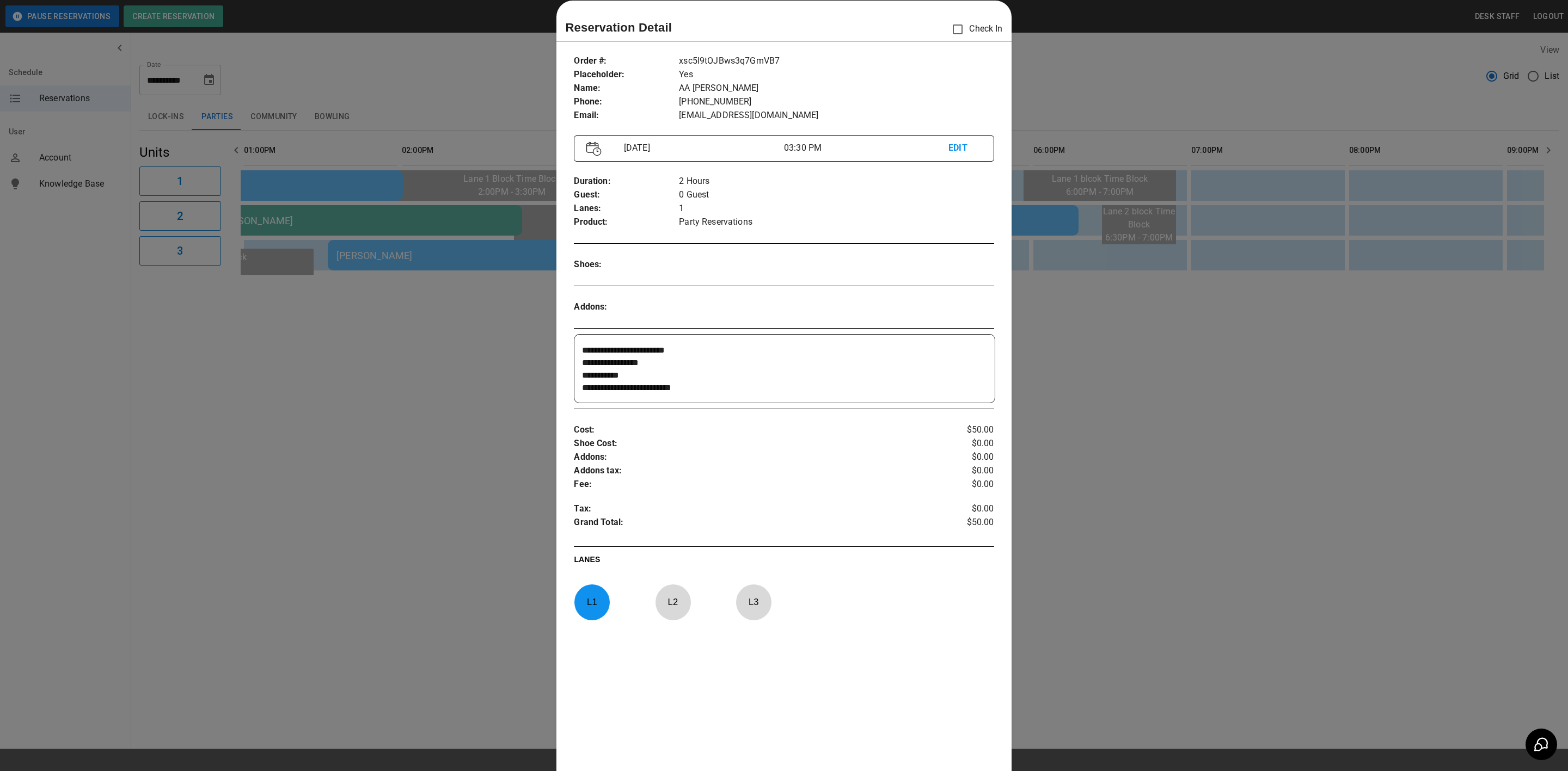
click at [1119, 400] on div at bounding box center [784, 385] width 1568 height 771
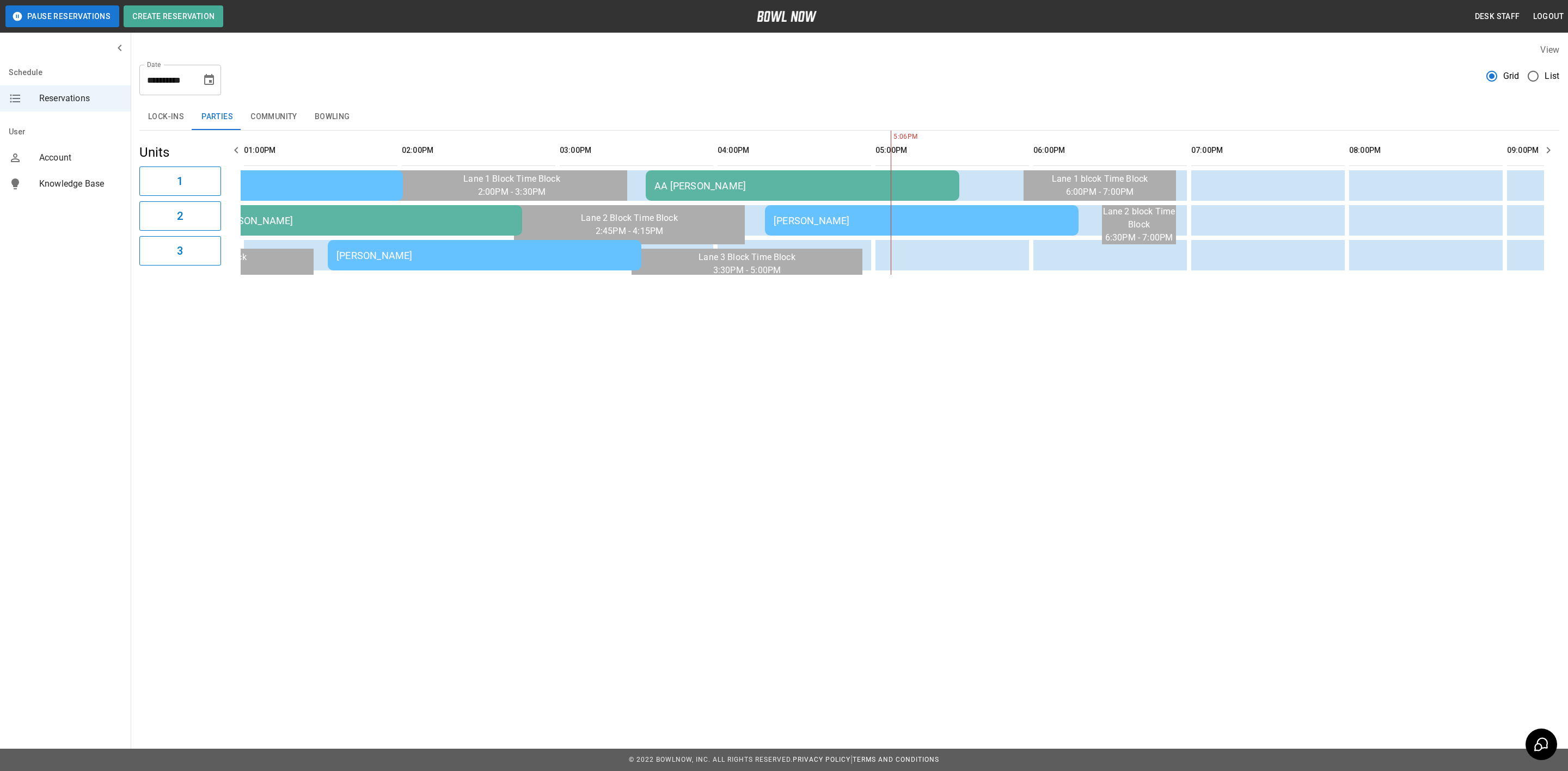
click at [965, 213] on td "[PERSON_NAME]" at bounding box center [922, 220] width 313 height 30
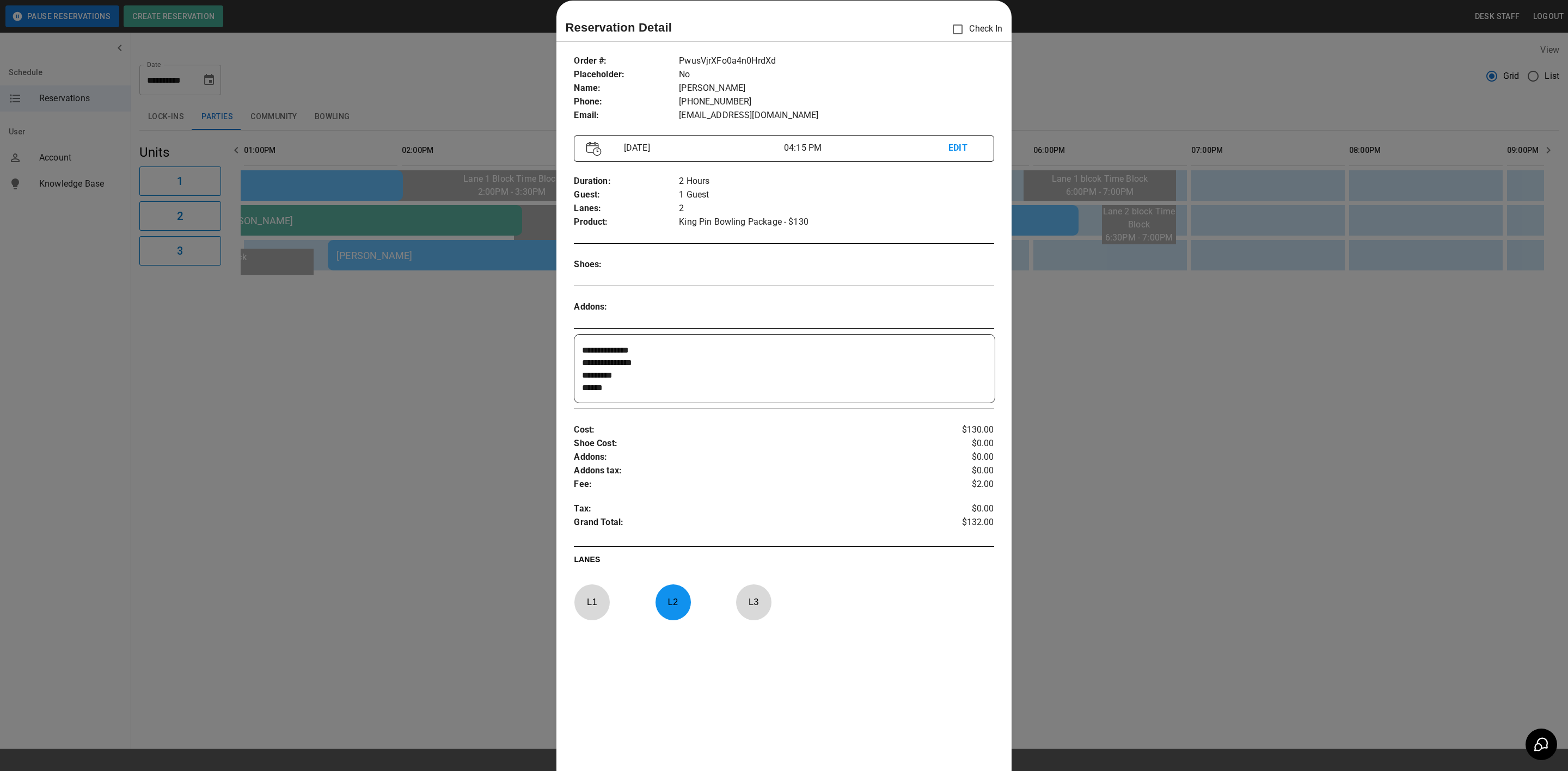
click at [583, 389] on textarea "**********" at bounding box center [782, 369] width 401 height 50
click at [622, 395] on div "**********" at bounding box center [785, 369] width 420 height 68
click at [625, 384] on textarea "**********" at bounding box center [782, 369] width 401 height 50
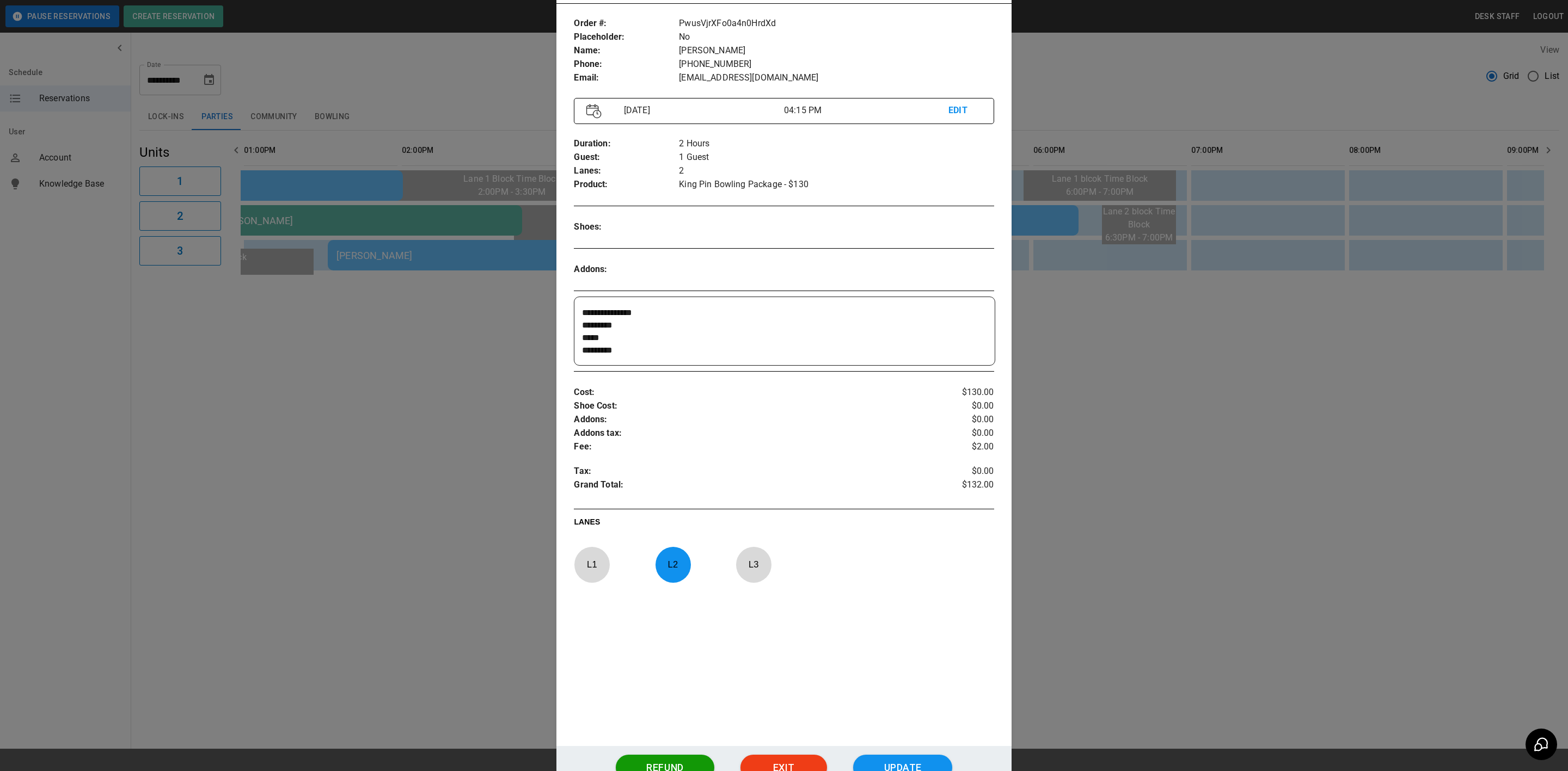
scroll to position [150, 0]
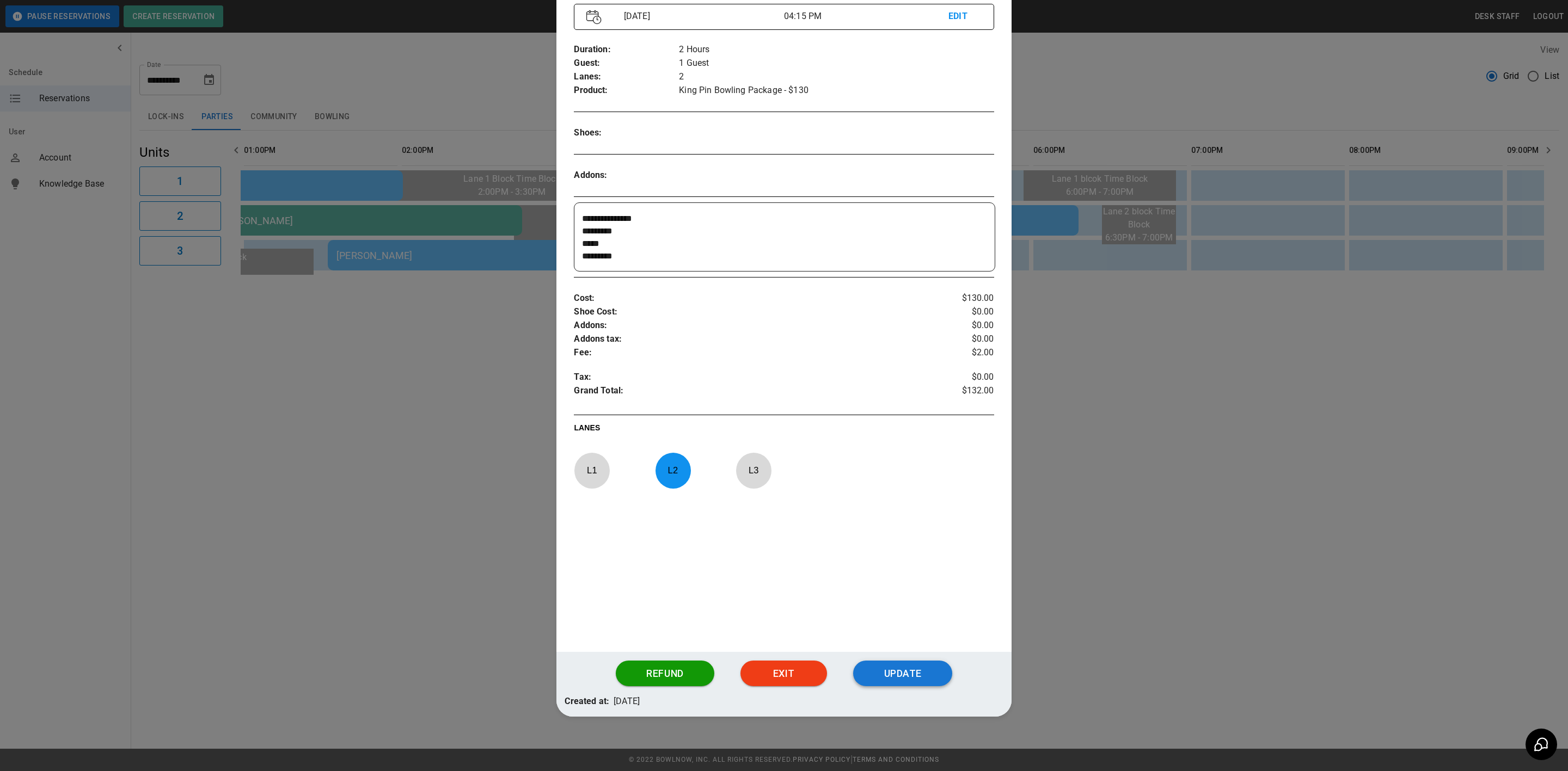
type textarea "**********"
click at [884, 670] on button "Update" at bounding box center [903, 674] width 99 height 26
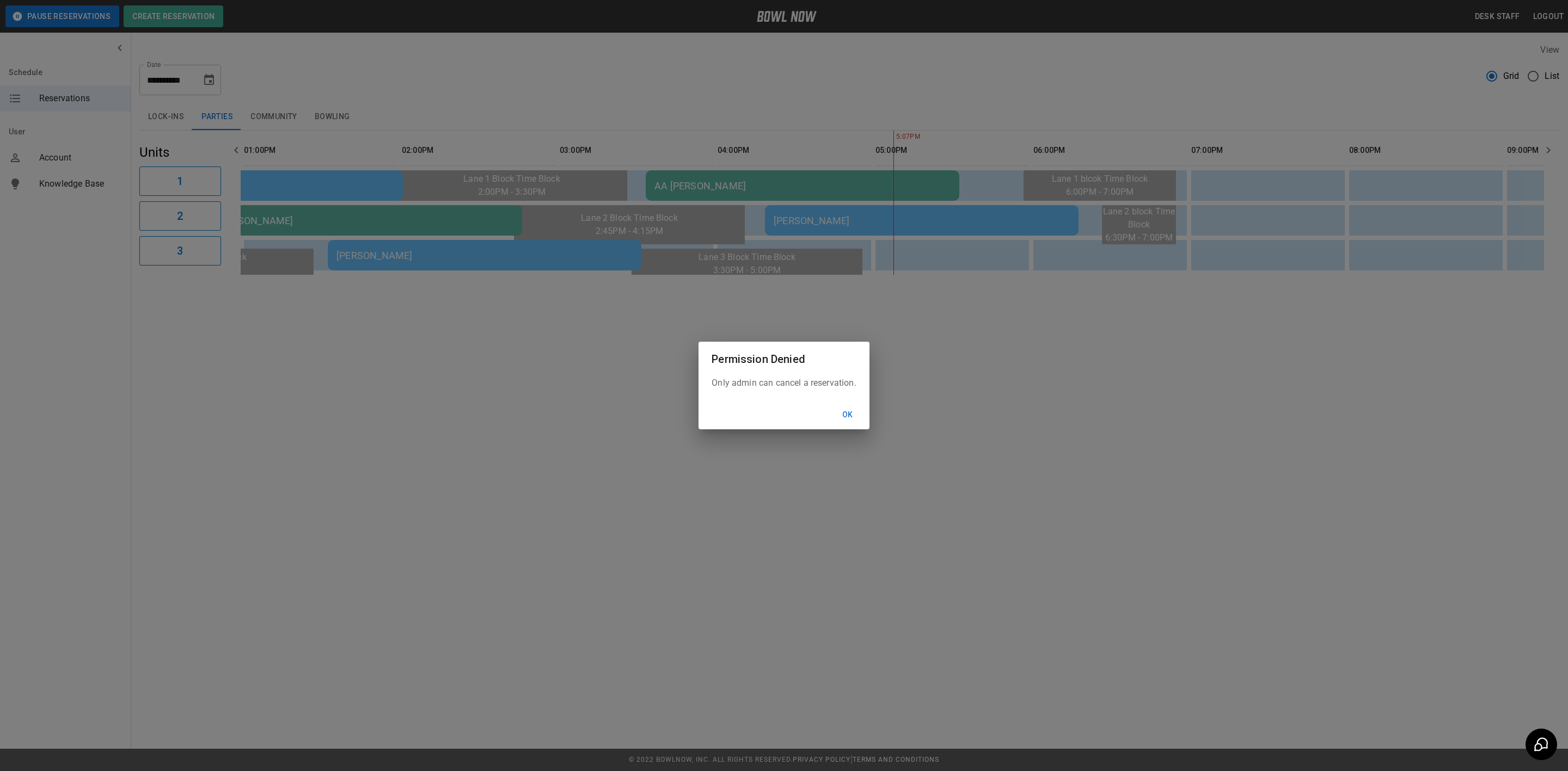
click at [848, 394] on div "Only admin can cancel a reservation." at bounding box center [784, 388] width 170 height 24
click at [849, 418] on button "Ok" at bounding box center [847, 414] width 35 height 20
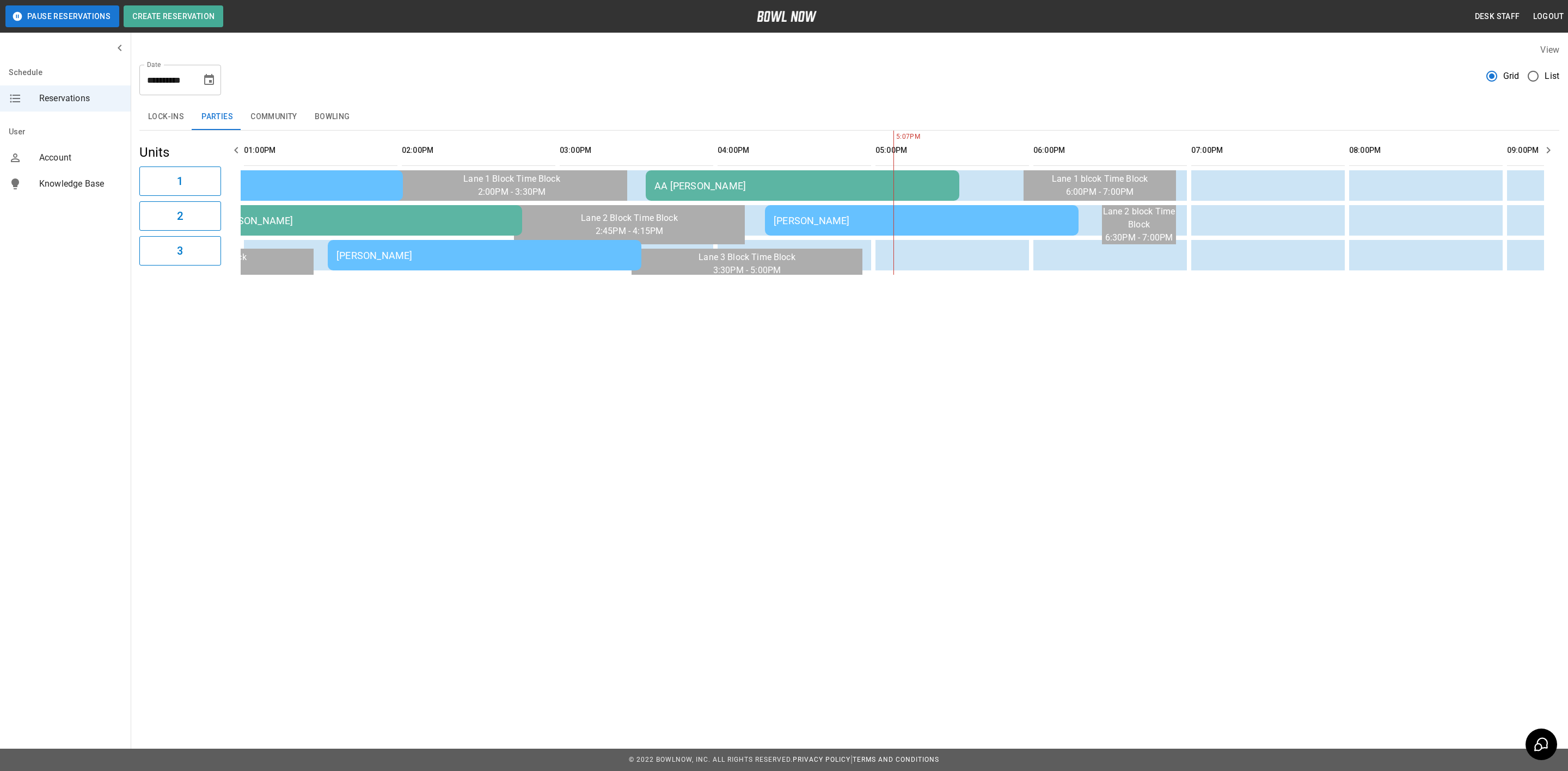
click at [841, 230] on td "[PERSON_NAME]" at bounding box center [922, 220] width 313 height 30
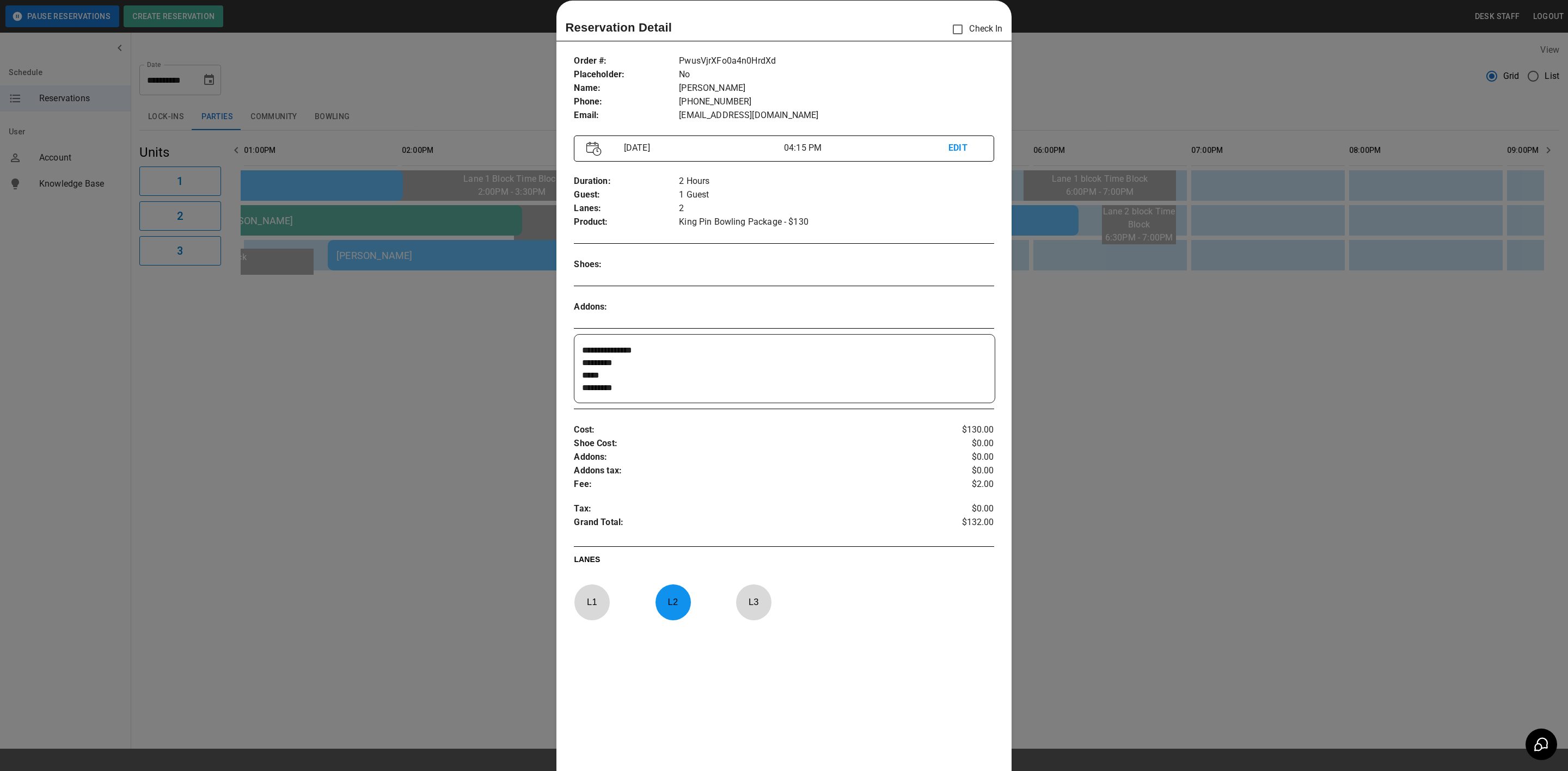
scroll to position [0, 0]
click at [1205, 512] on div at bounding box center [784, 385] width 1568 height 771
